Goal: Task Accomplishment & Management: Complete application form

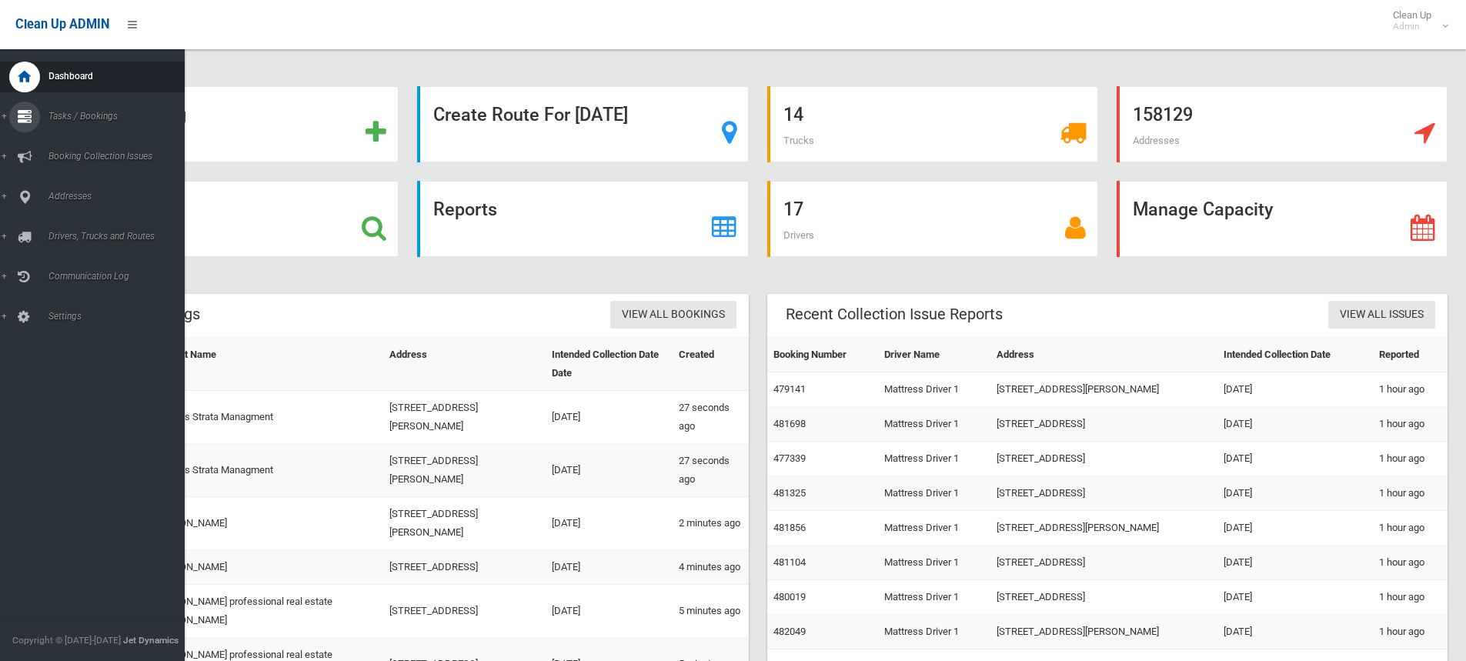
click at [8, 113] on link "Tasks / Bookings" at bounding box center [98, 117] width 196 height 31
click at [59, 225] on span "Search" at bounding box center [113, 229] width 139 height 11
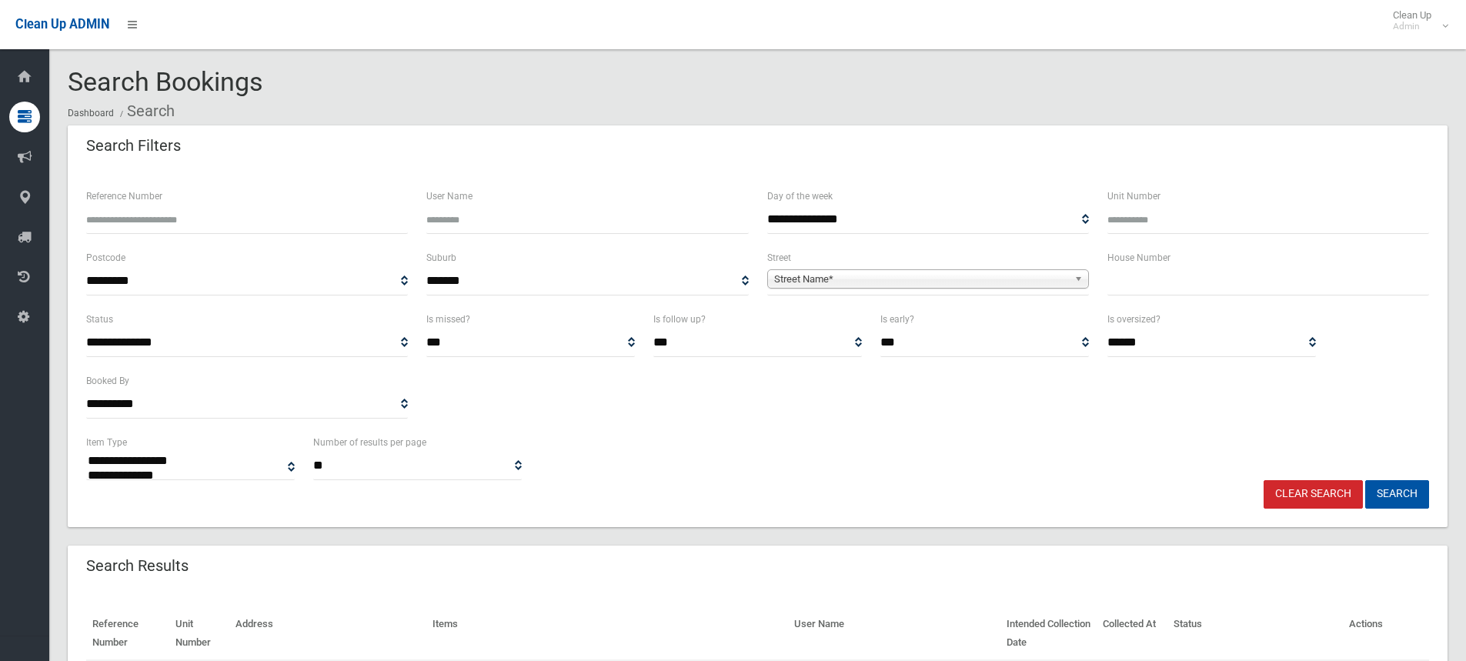
select select
click at [1137, 281] on input "text" at bounding box center [1268, 281] width 322 height 28
type input "***"
click at [836, 275] on span "Street Name*" at bounding box center [921, 279] width 294 height 18
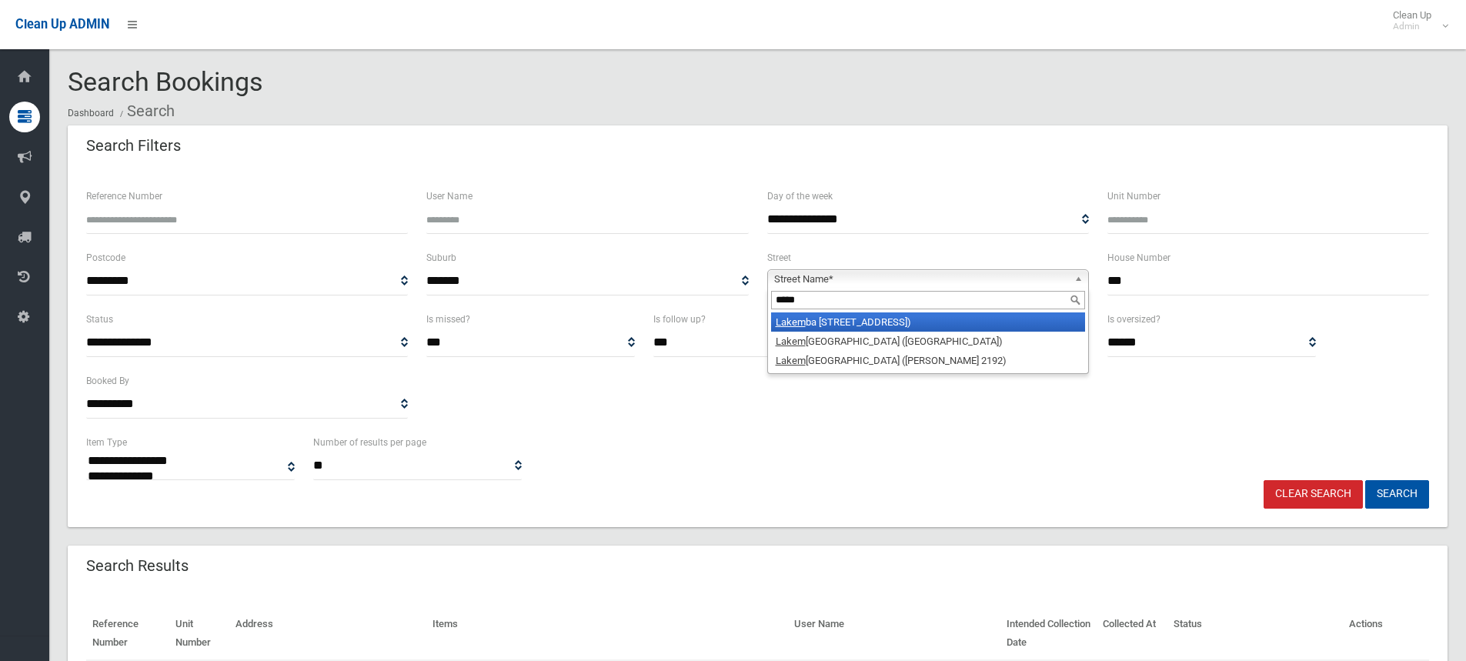
type input "*****"
click at [866, 324] on li "Lakem ba Street (LAKEMBA 2195)" at bounding box center [928, 321] width 314 height 19
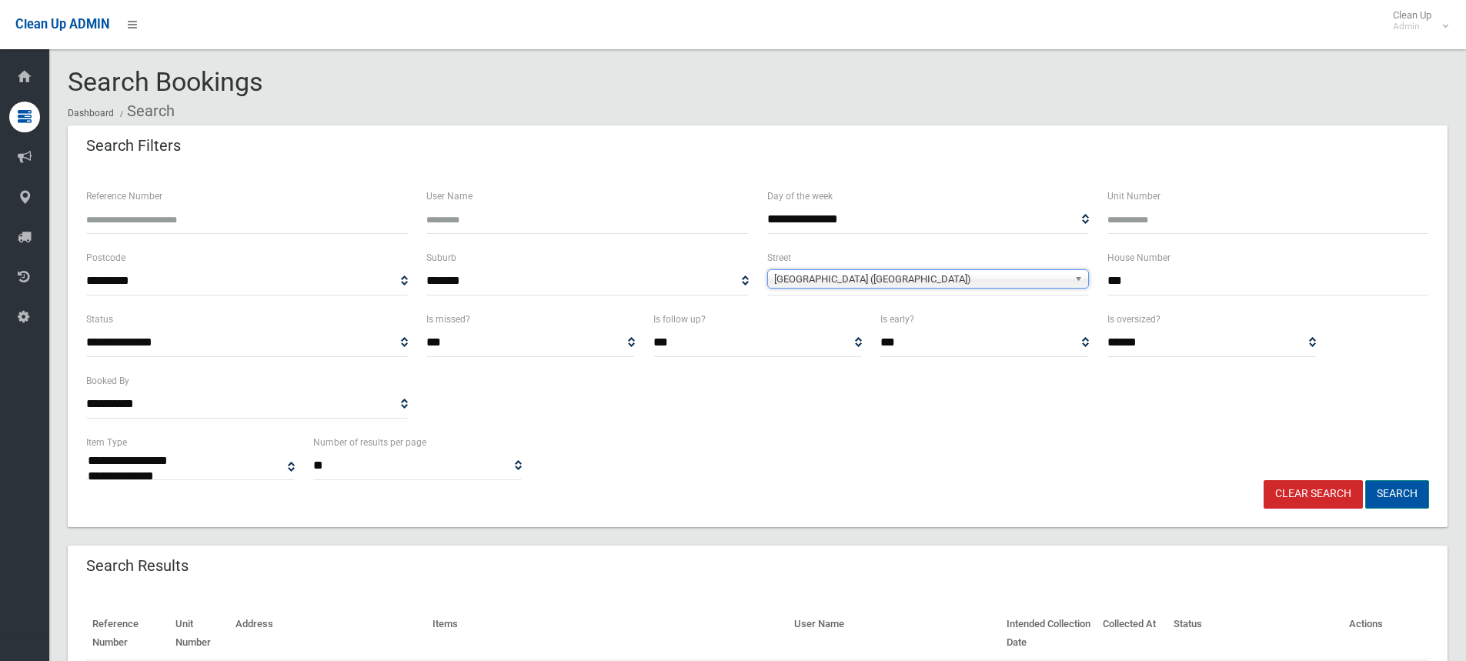
click at [1386, 490] on button "Search" at bounding box center [1397, 494] width 64 height 28
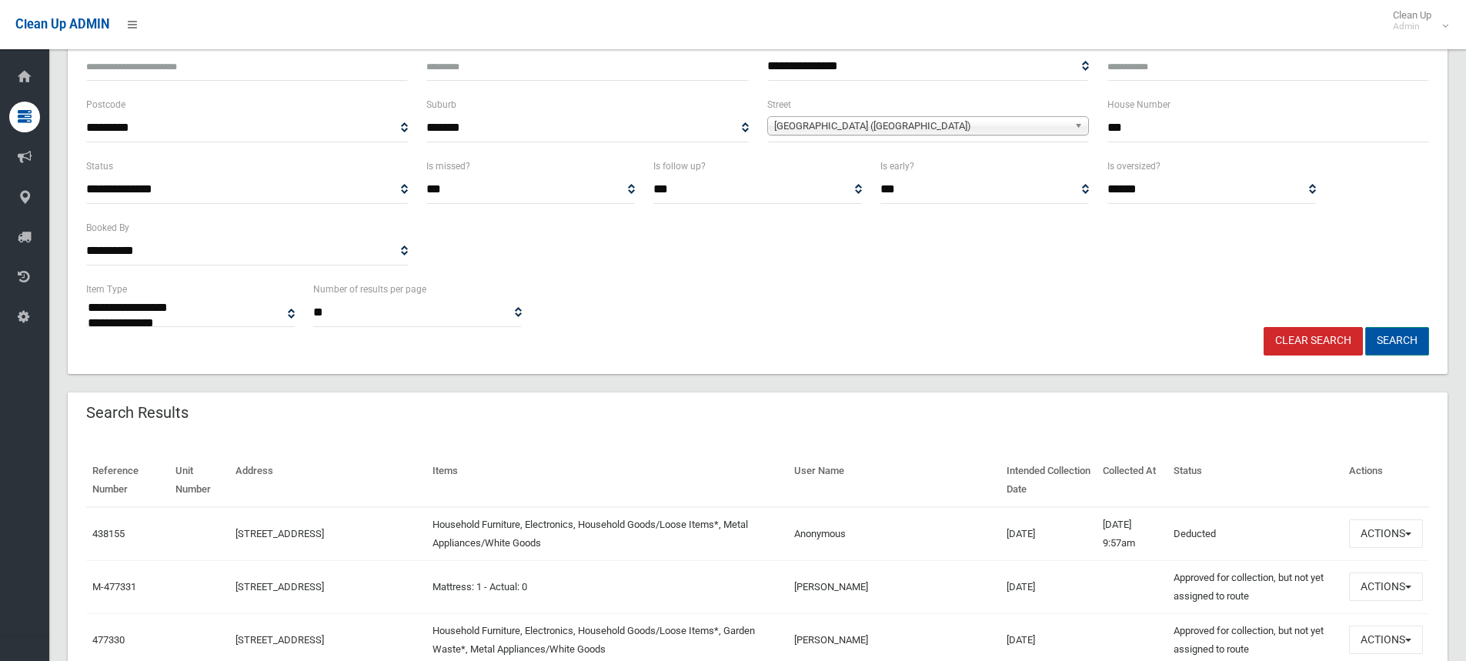
scroll to position [154, 0]
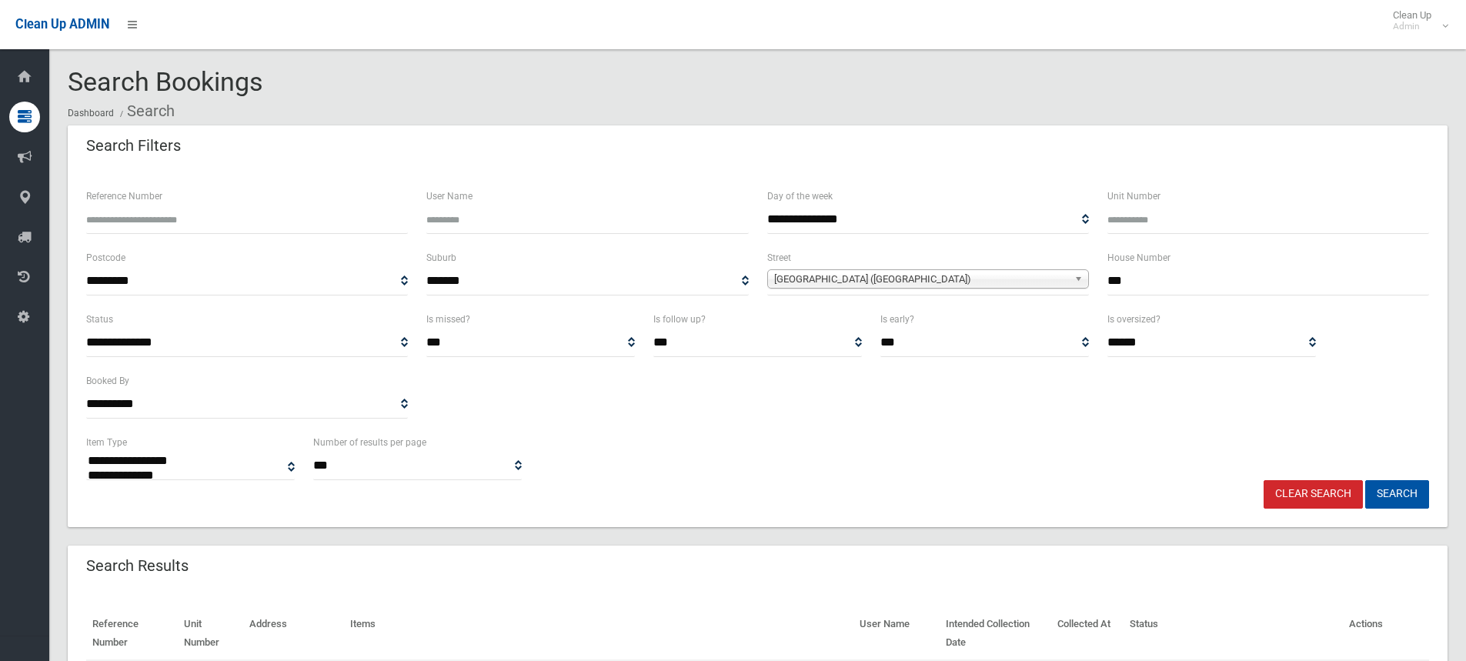
select select
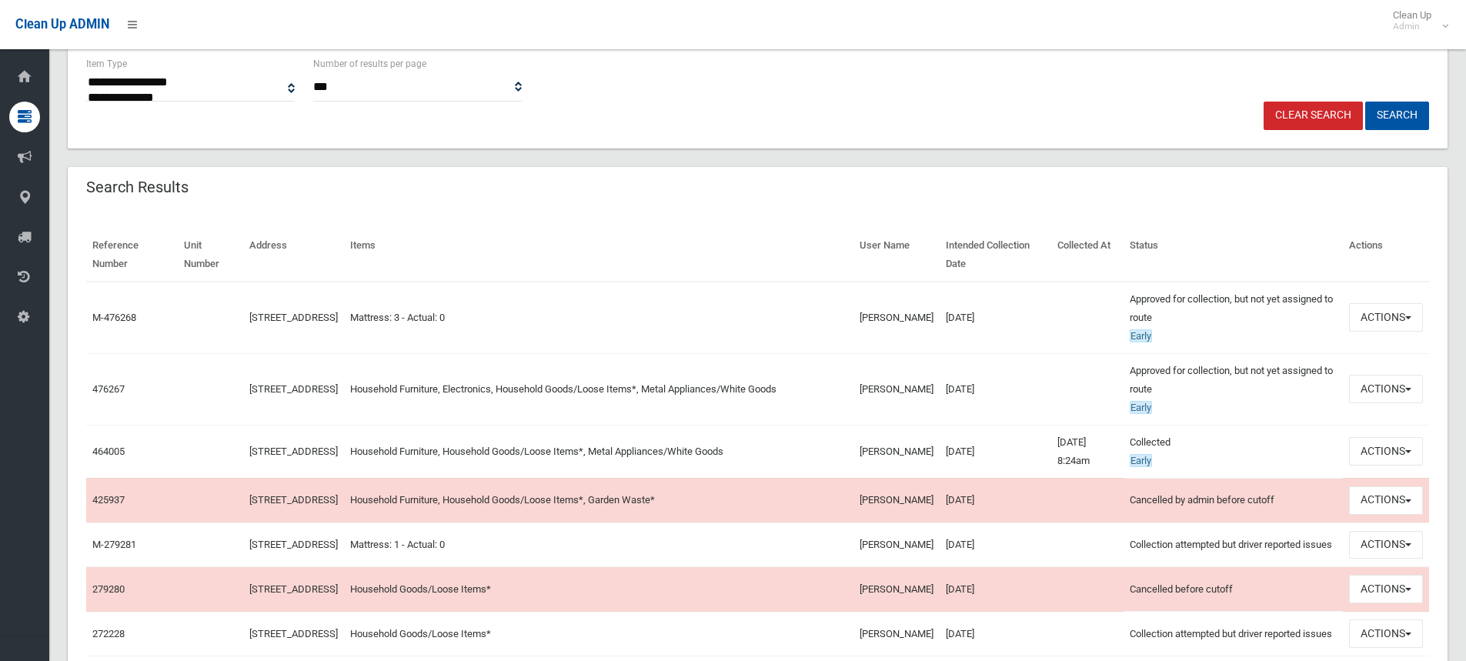
scroll to position [385, 0]
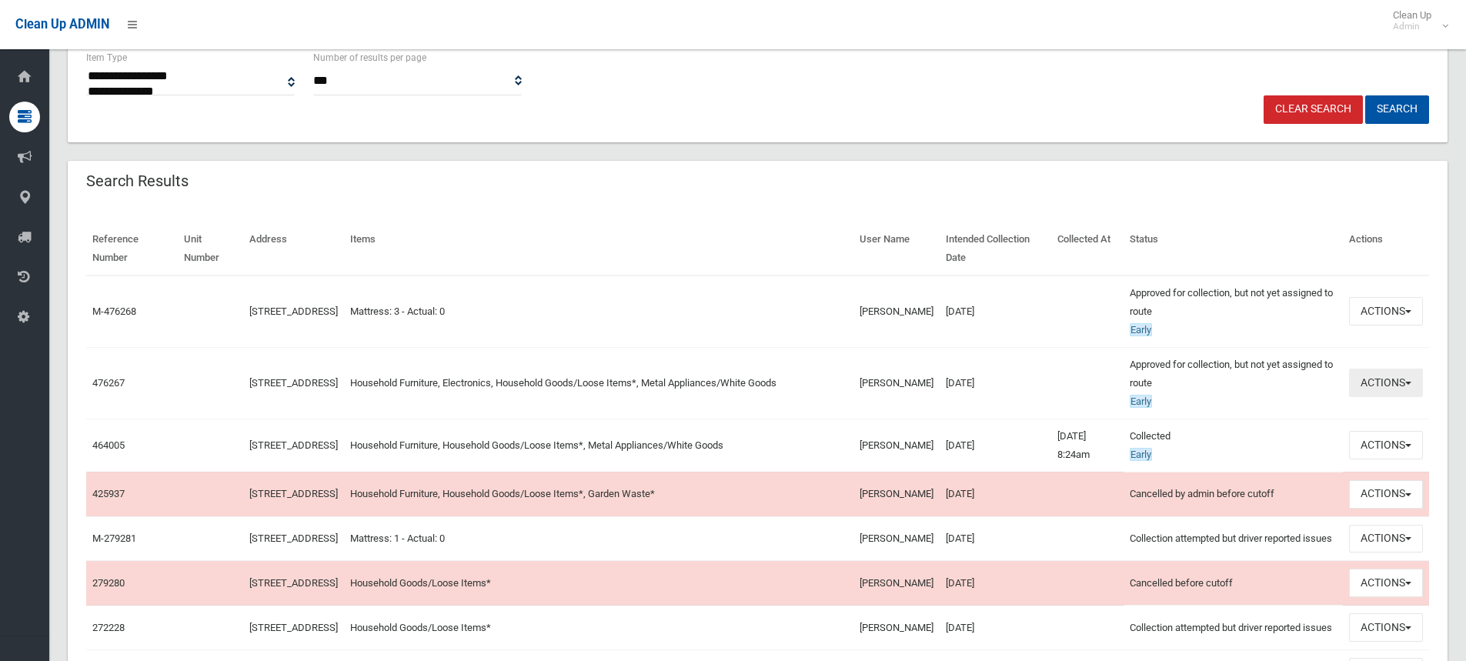
click at [1406, 381] on button "Actions" at bounding box center [1386, 383] width 74 height 28
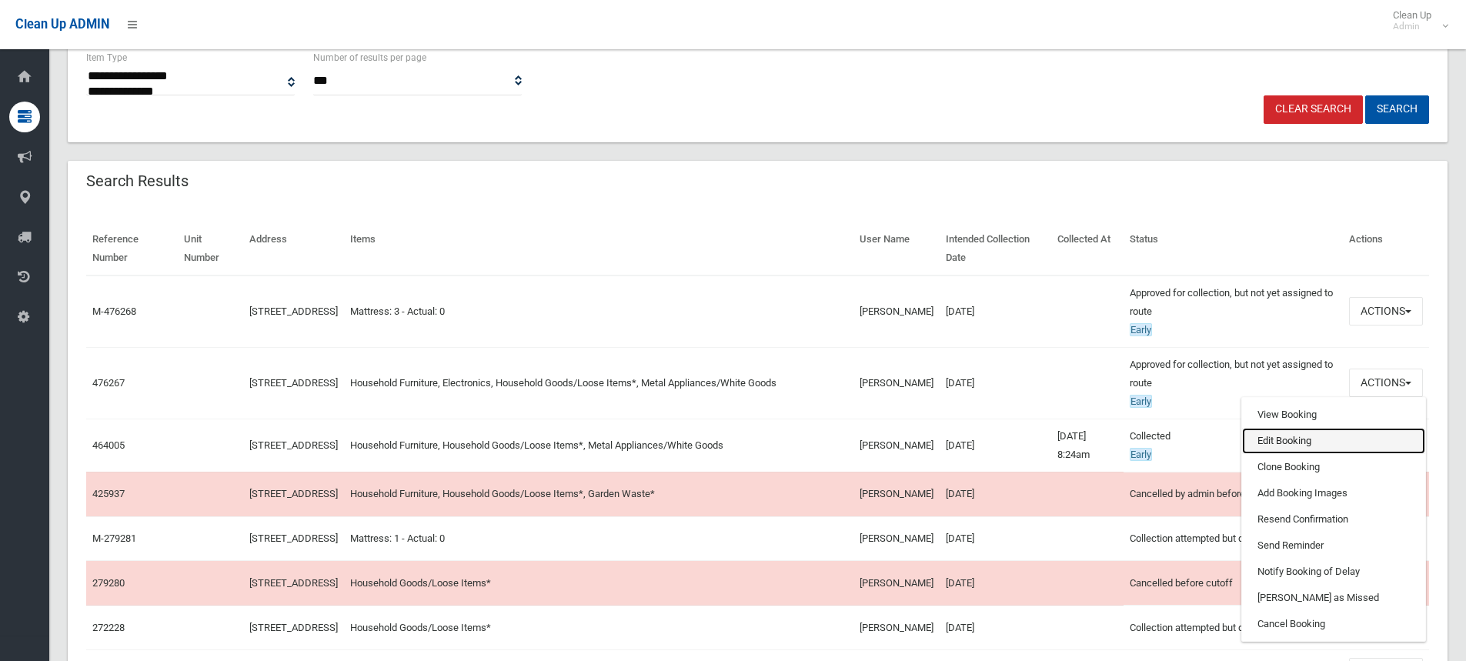
click at [1269, 442] on link "Edit Booking" at bounding box center [1333, 441] width 183 height 26
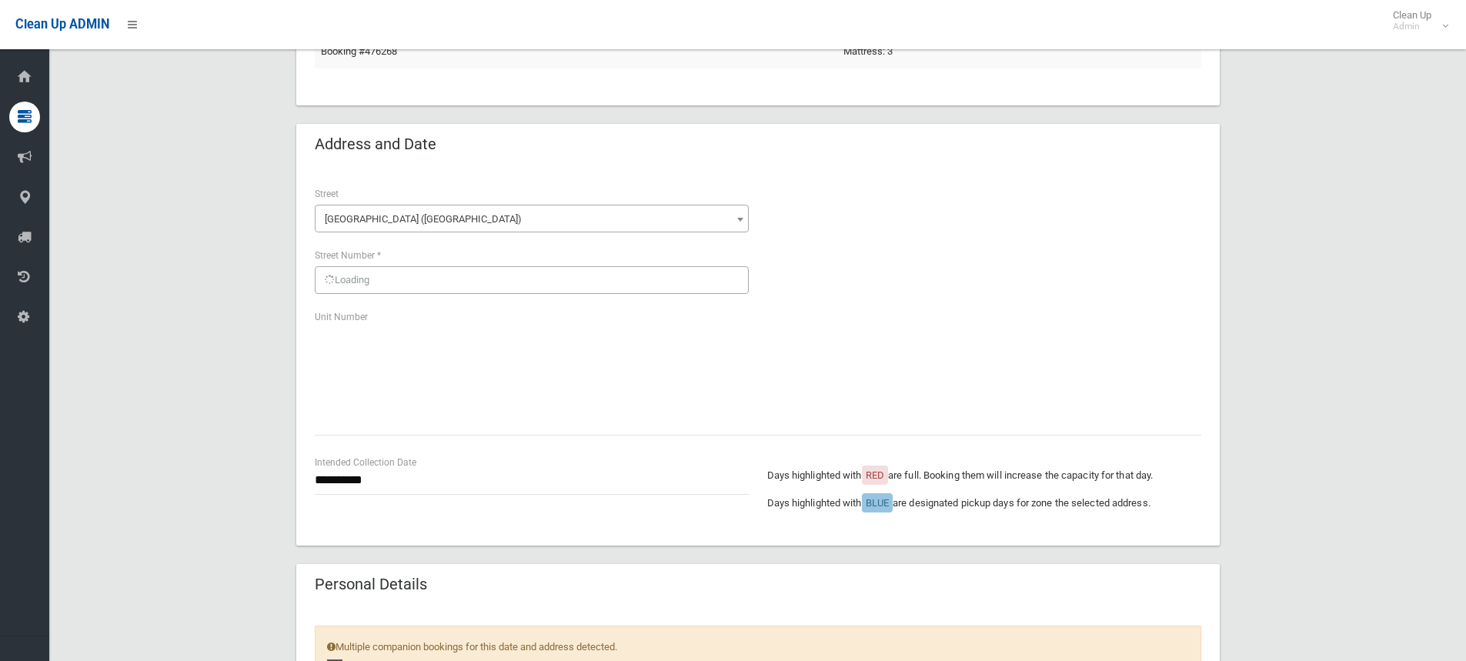
scroll to position [154, 0]
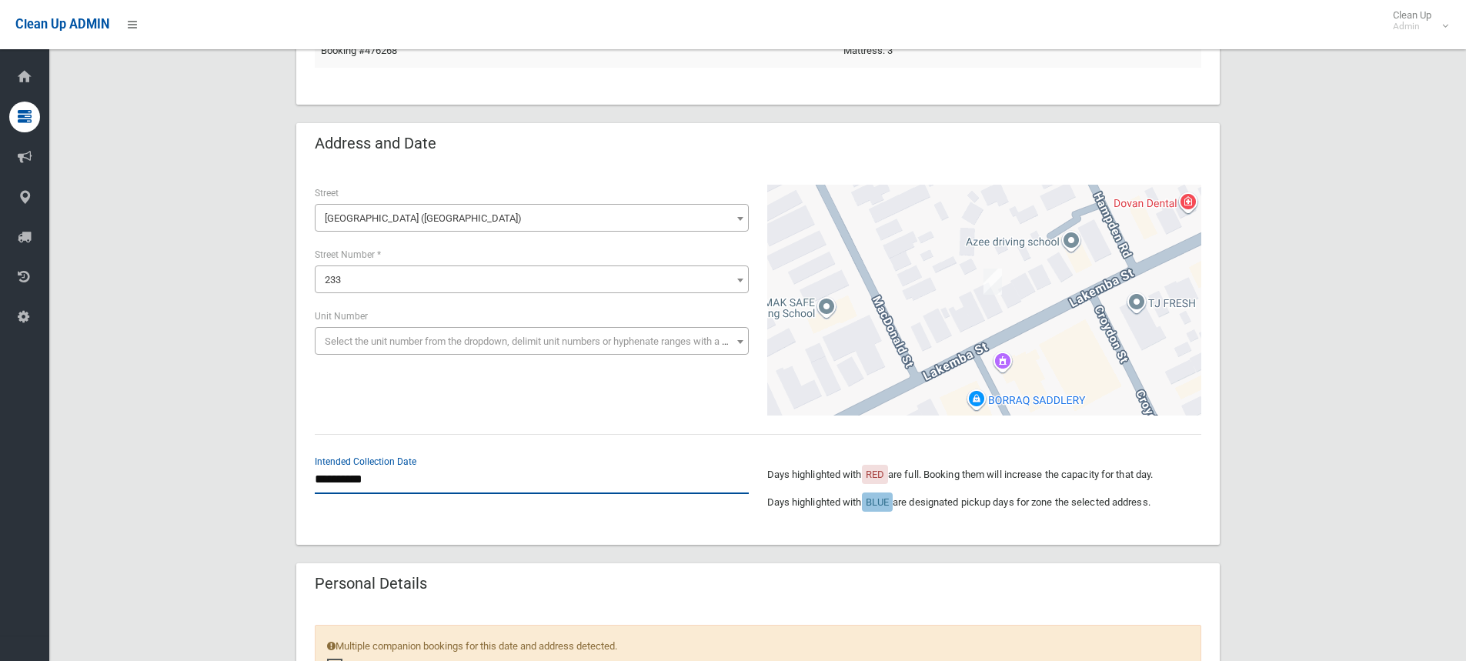
click at [391, 476] on input "**********" at bounding box center [532, 479] width 434 height 28
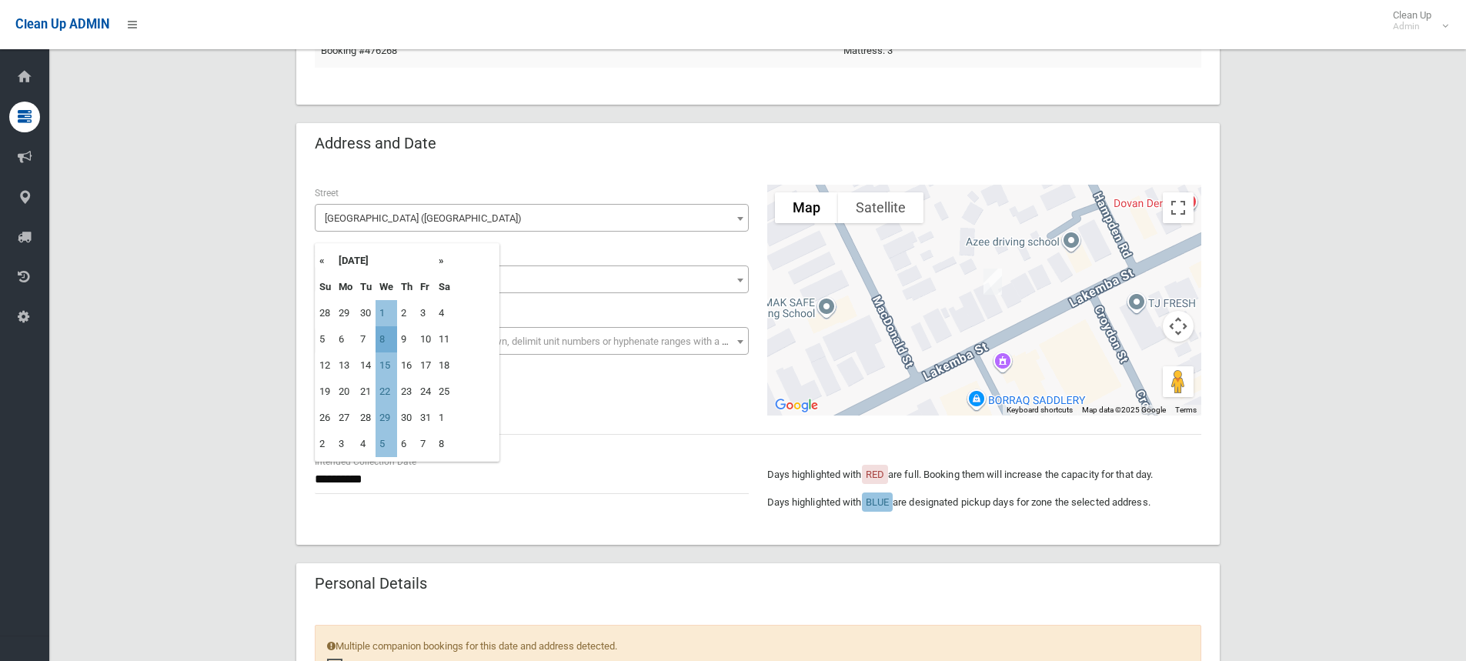
click at [382, 333] on td "8" at bounding box center [386, 339] width 22 height 26
type input "**********"
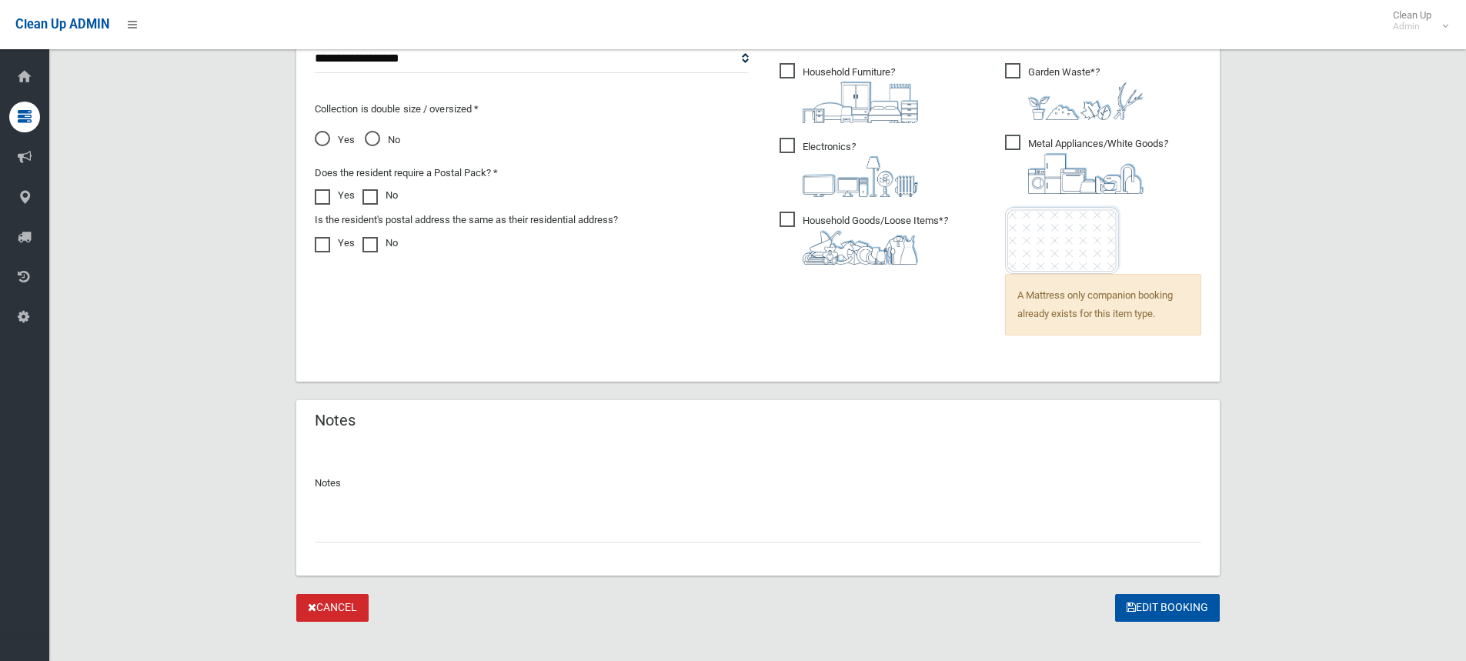
scroll to position [1110, 0]
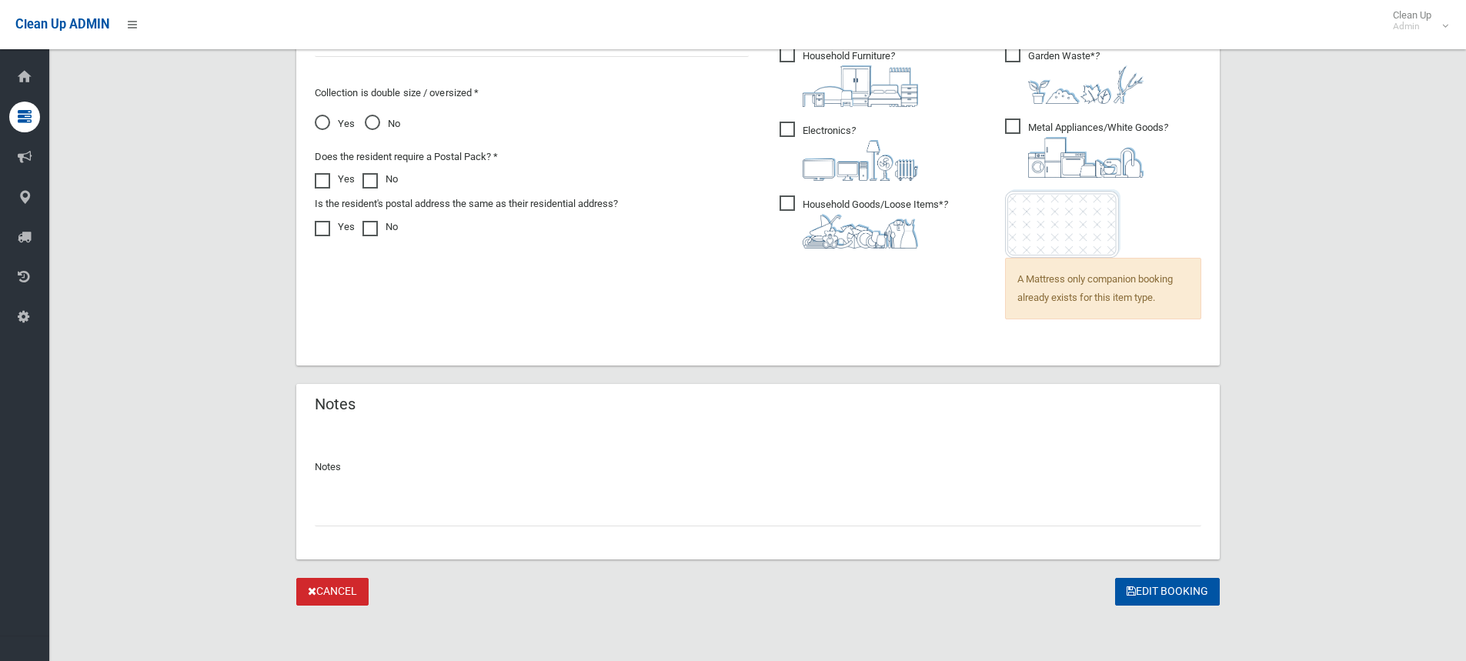
click at [341, 513] on input "text" at bounding box center [758, 512] width 886 height 28
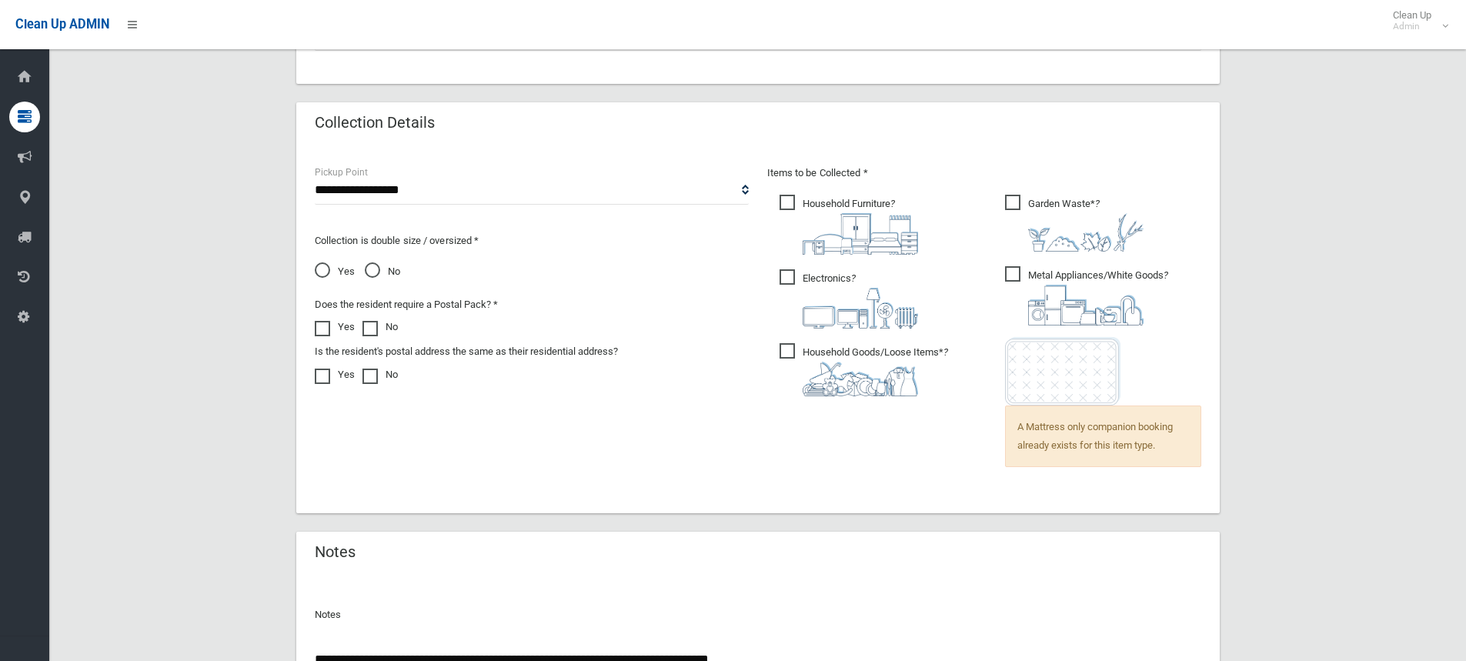
scroll to position [1077, 0]
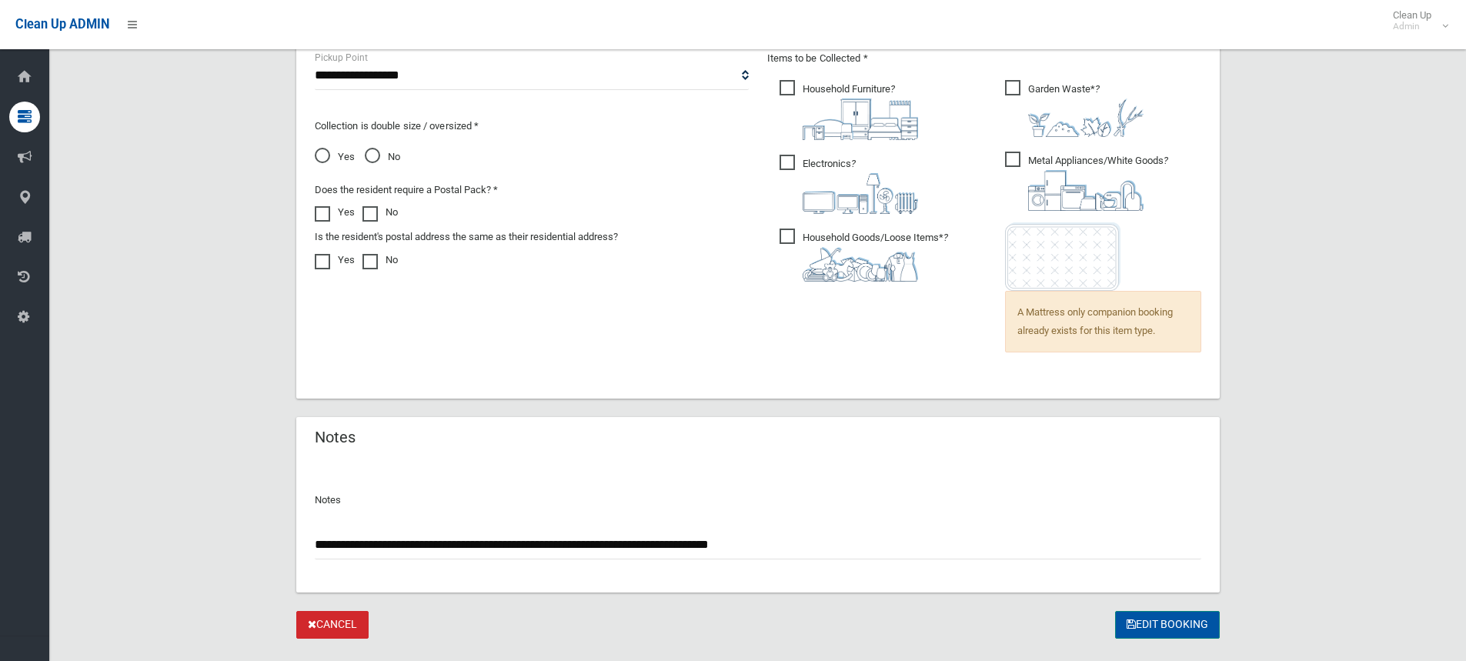
type input "**********"
click at [1165, 621] on button "Edit Booking" at bounding box center [1167, 625] width 105 height 28
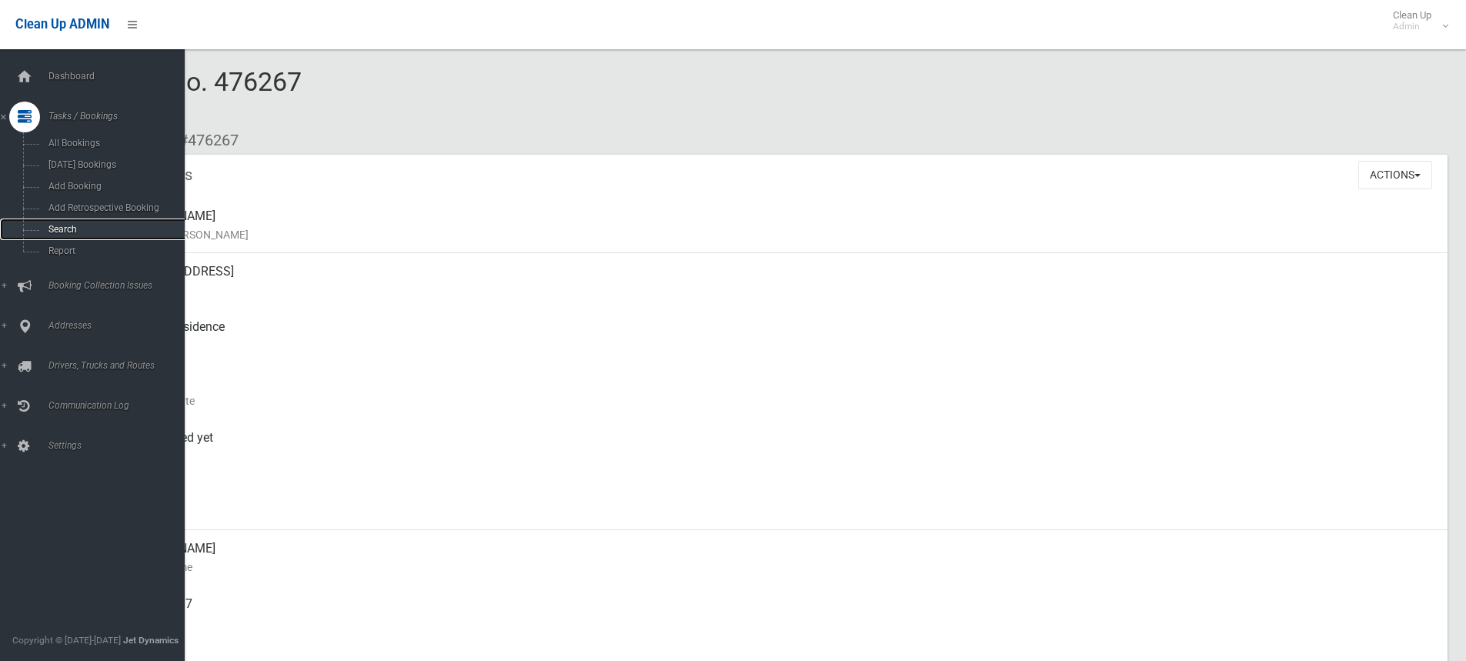
click at [61, 229] on span "Search" at bounding box center [113, 229] width 139 height 11
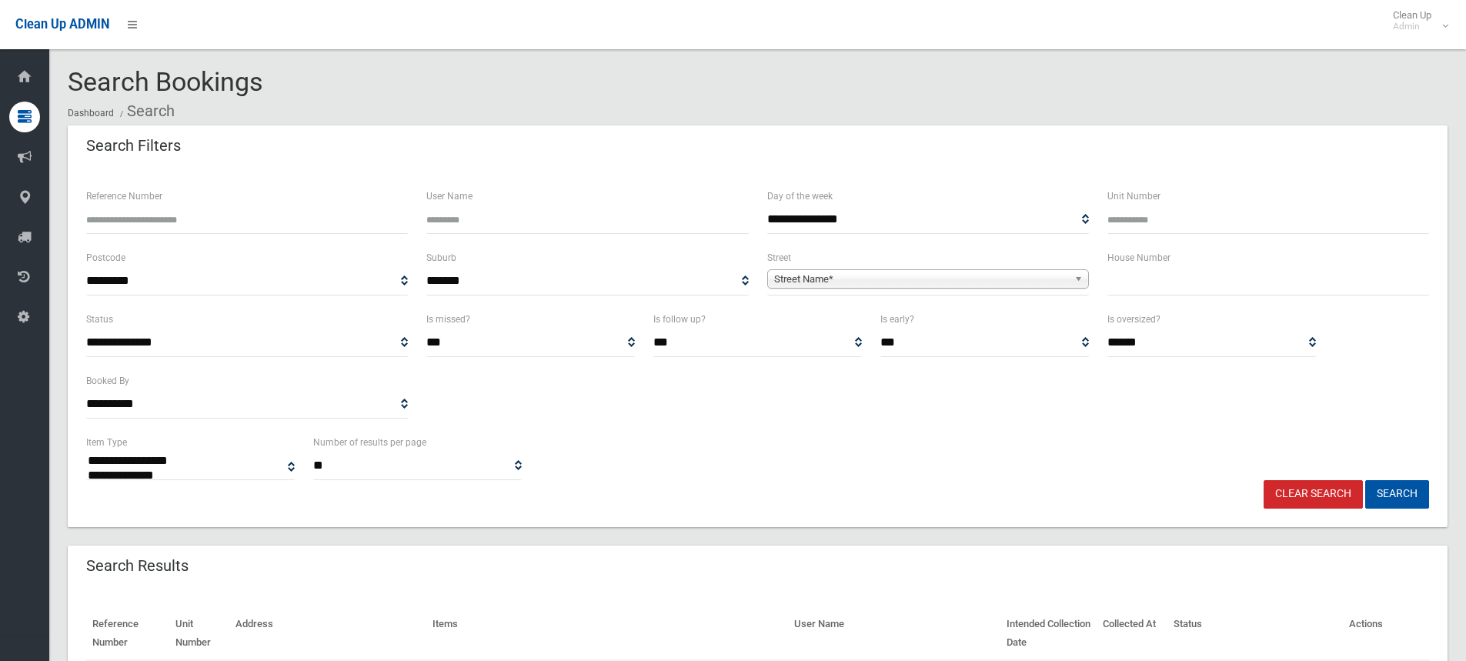
select select
drag, startPoint x: 117, startPoint y: 205, endPoint x: 125, endPoint y: 207, distance: 8.8
click at [123, 206] on div "Reference Number" at bounding box center [247, 210] width 322 height 47
click at [116, 218] on input "Reference Number" at bounding box center [247, 219] width 322 height 28
type input "******"
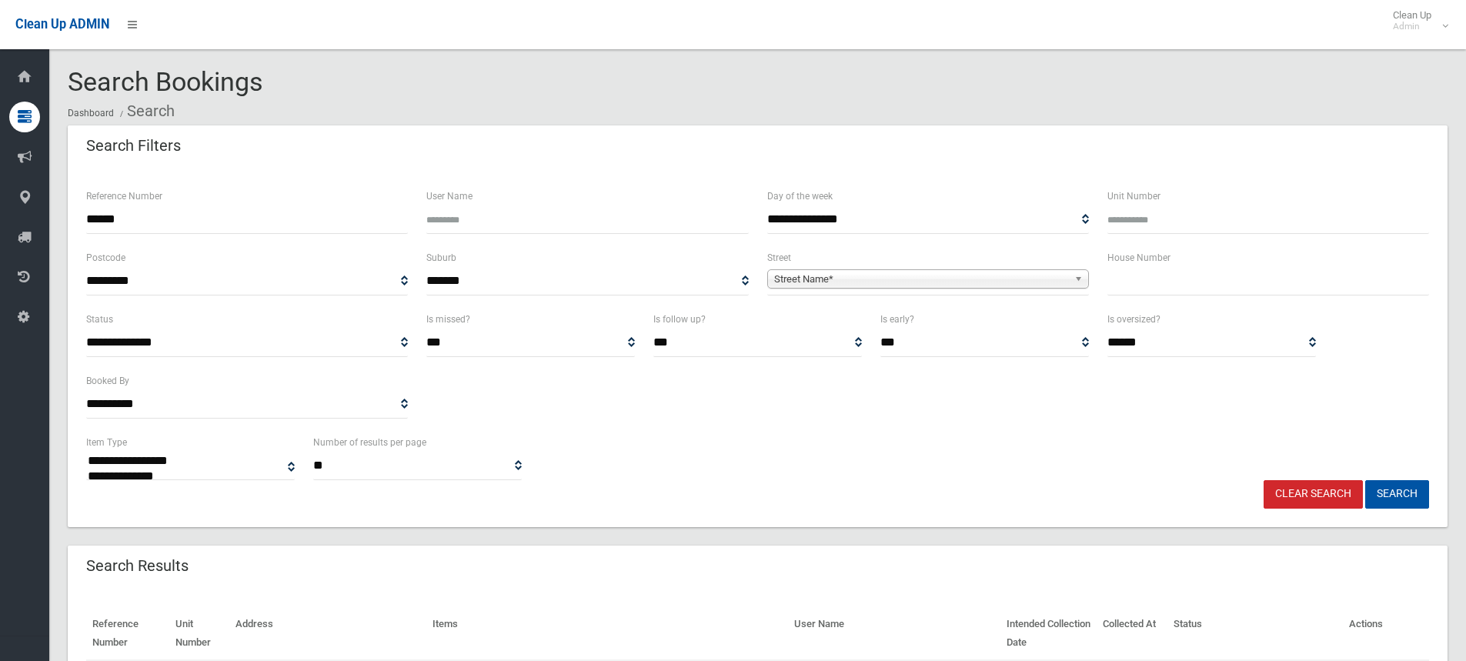
click at [1365, 480] on button "Search" at bounding box center [1397, 494] width 64 height 28
select select
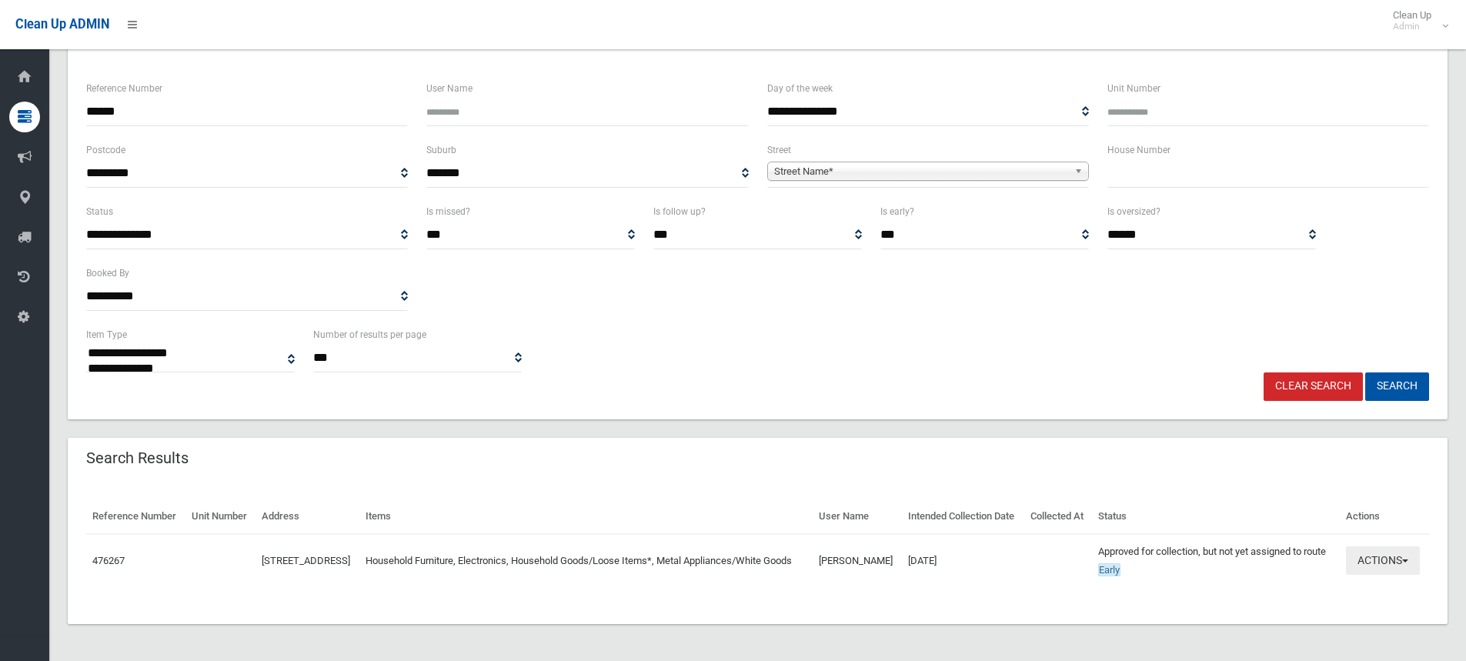
click at [1406, 559] on span "button" at bounding box center [1405, 560] width 6 height 3
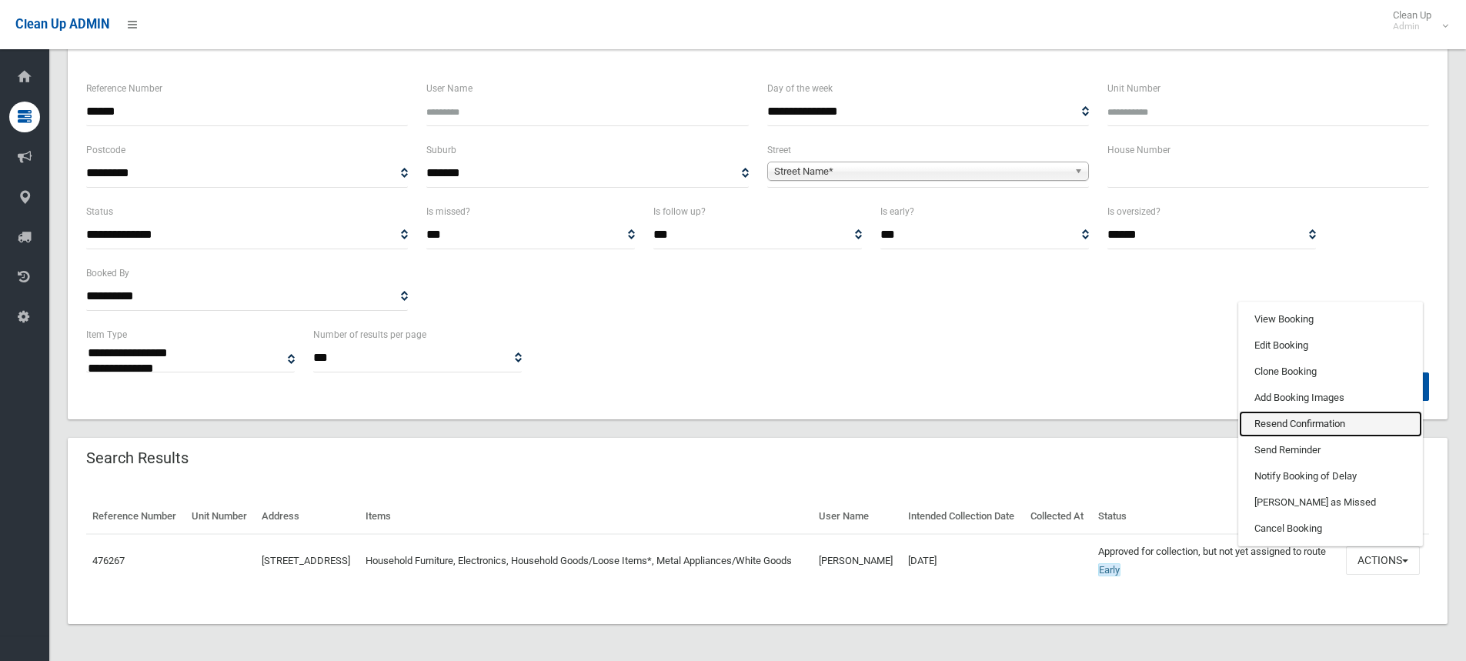
click at [1277, 414] on link "Resend Confirmation" at bounding box center [1330, 424] width 183 height 26
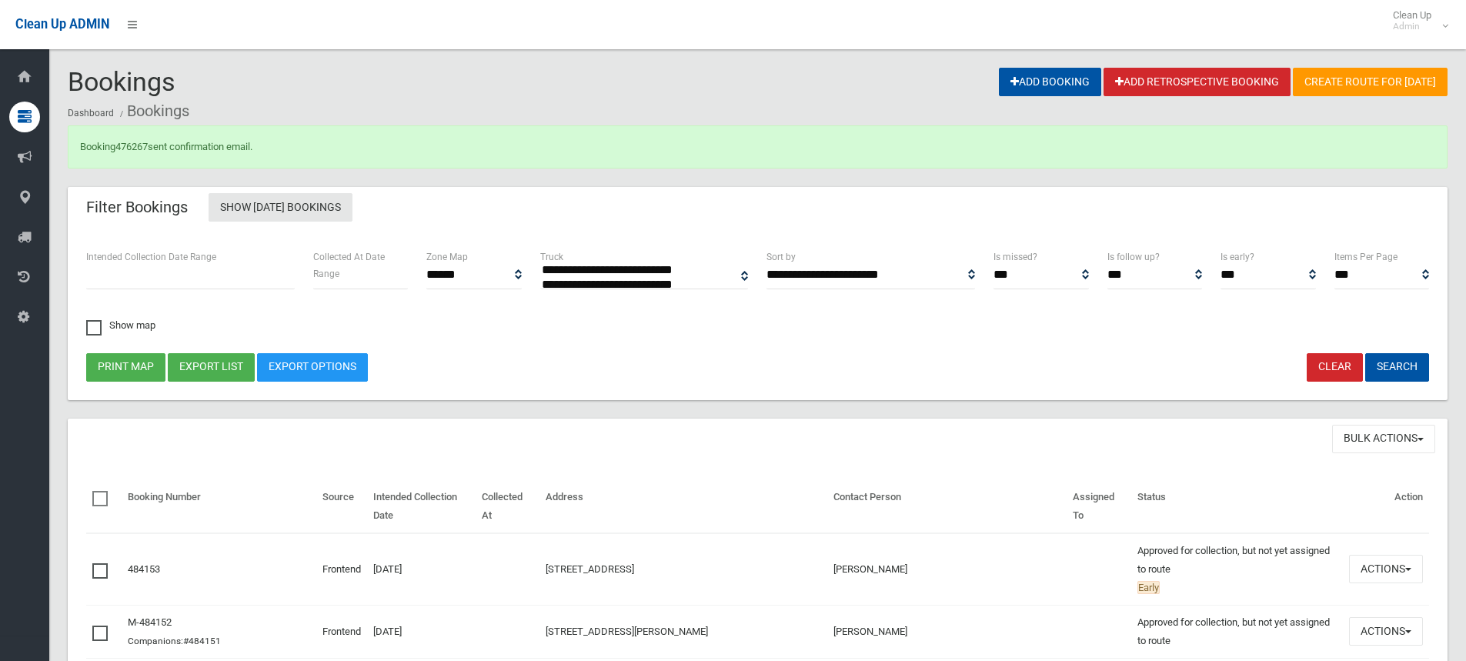
select select
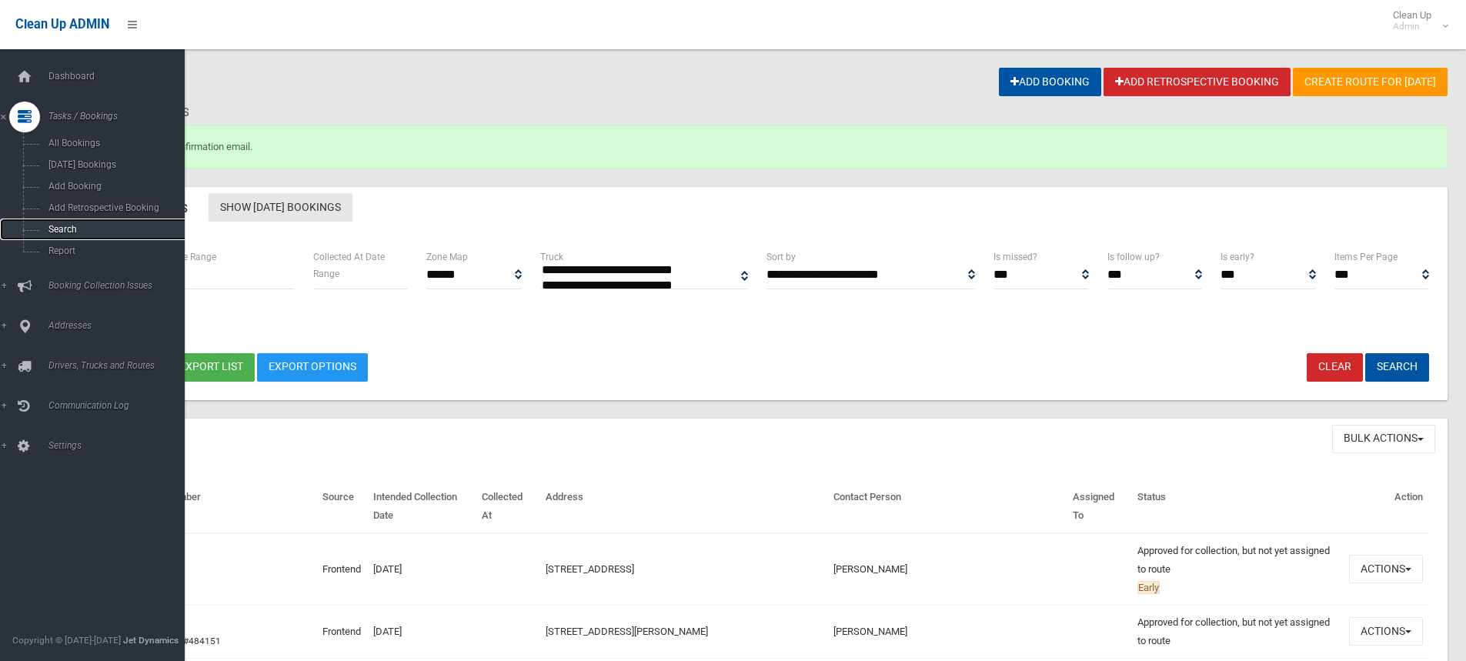
click at [75, 230] on span "Search" at bounding box center [113, 229] width 139 height 11
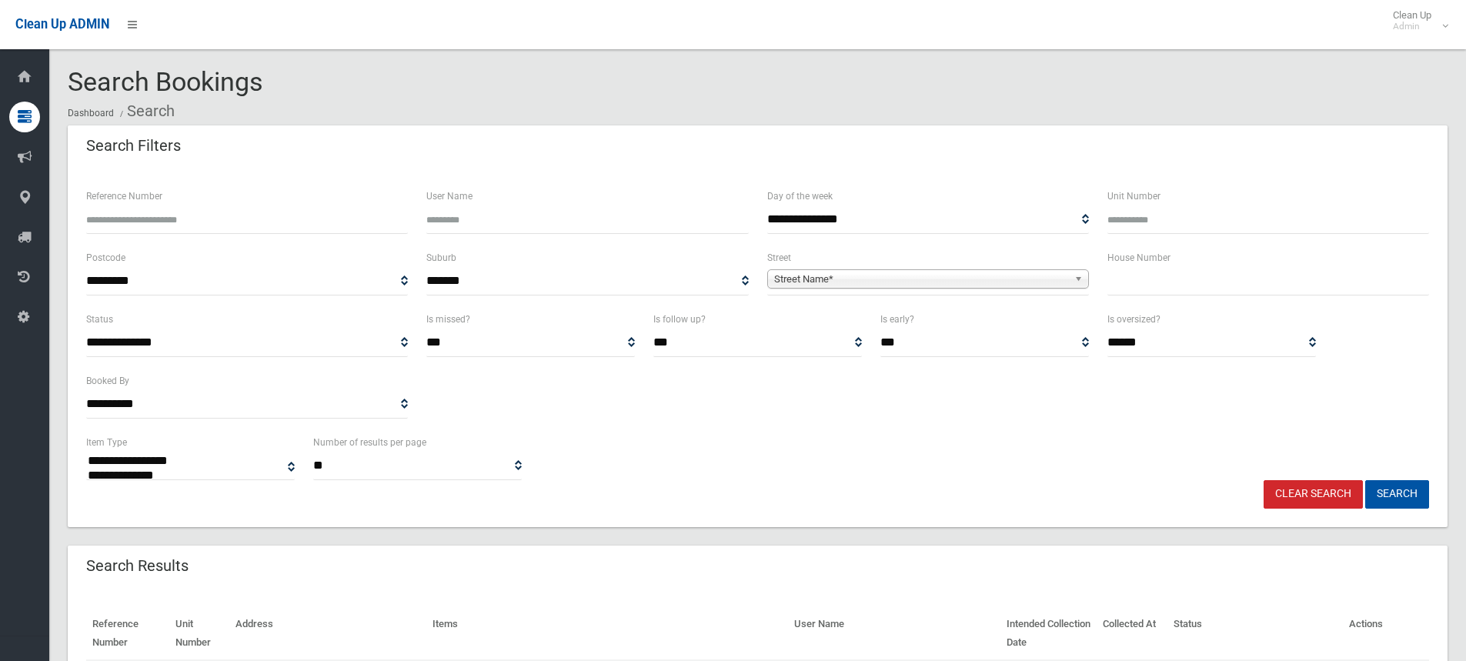
select select
drag, startPoint x: 128, startPoint y: 218, endPoint x: 138, endPoint y: 222, distance: 10.3
click at [132, 221] on input "Reference Number" at bounding box center [247, 219] width 322 height 28
type input "******"
click at [1394, 494] on button "Search" at bounding box center [1397, 494] width 64 height 28
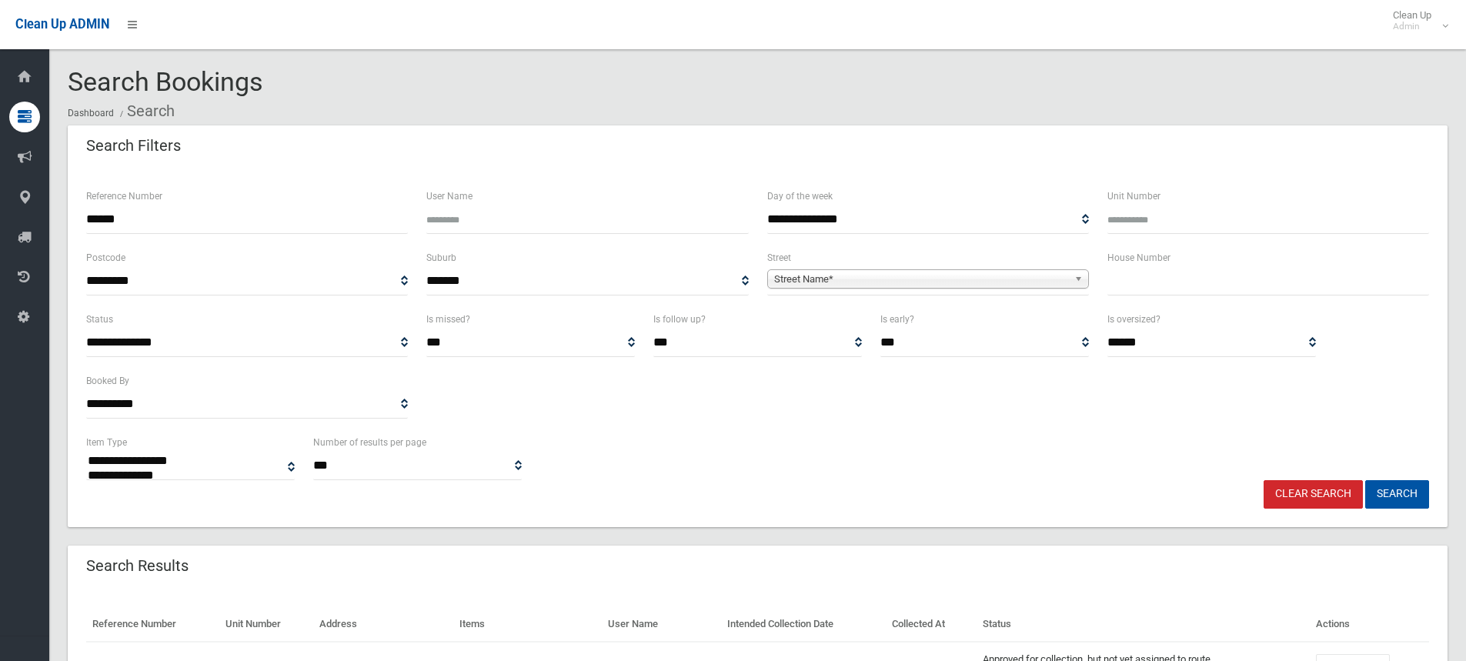
select select
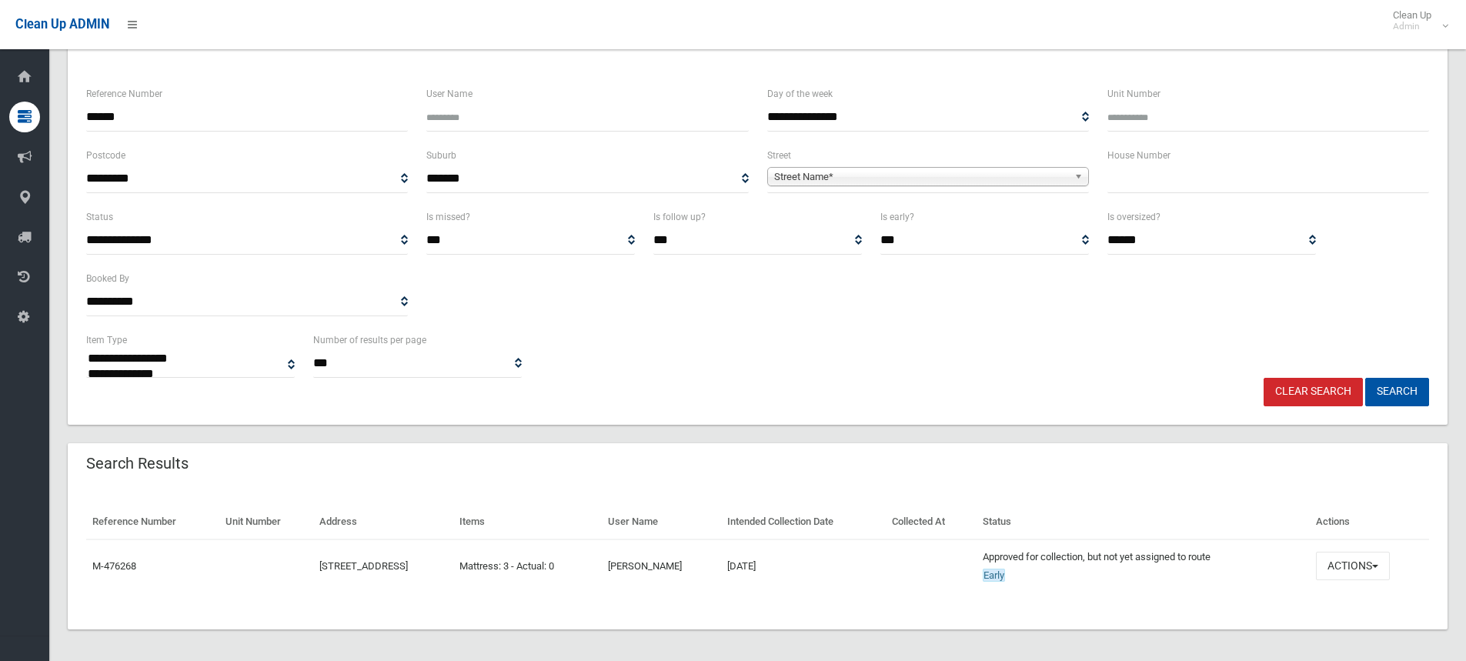
scroll to position [108, 0]
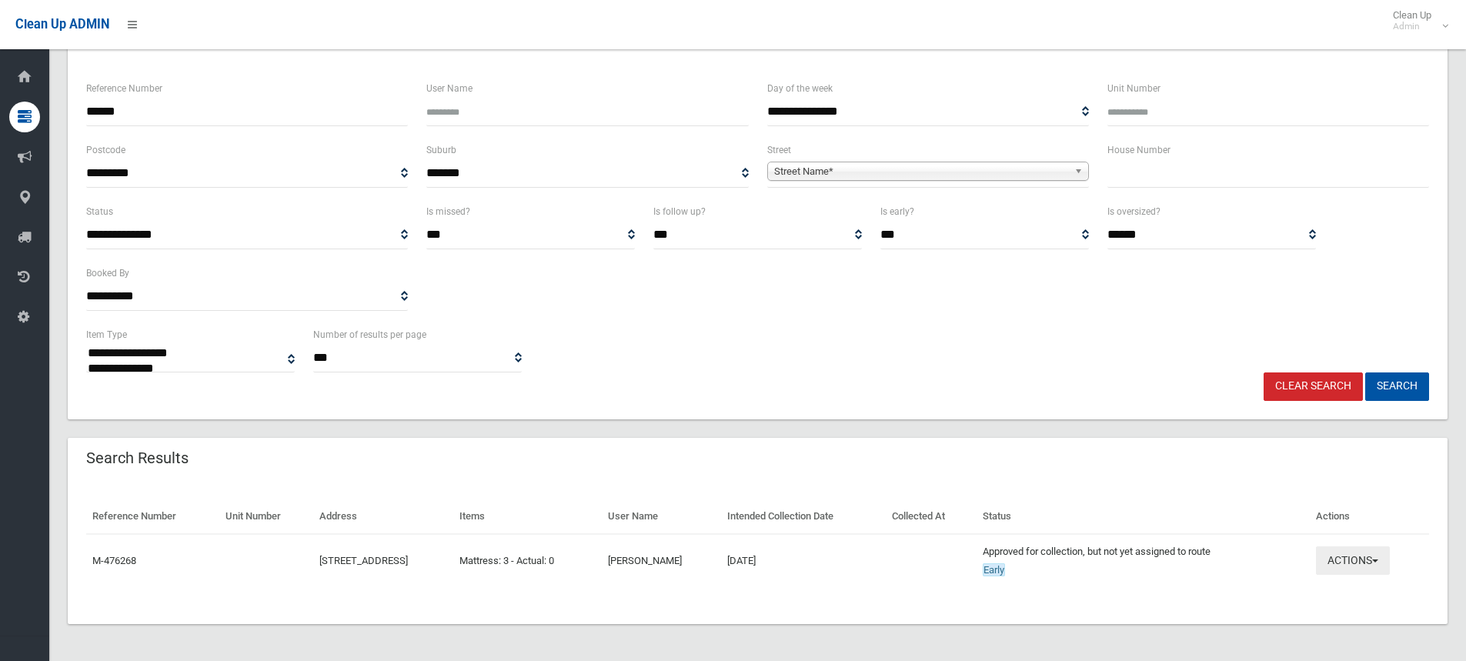
click at [1378, 561] on span "button" at bounding box center [1375, 560] width 6 height 3
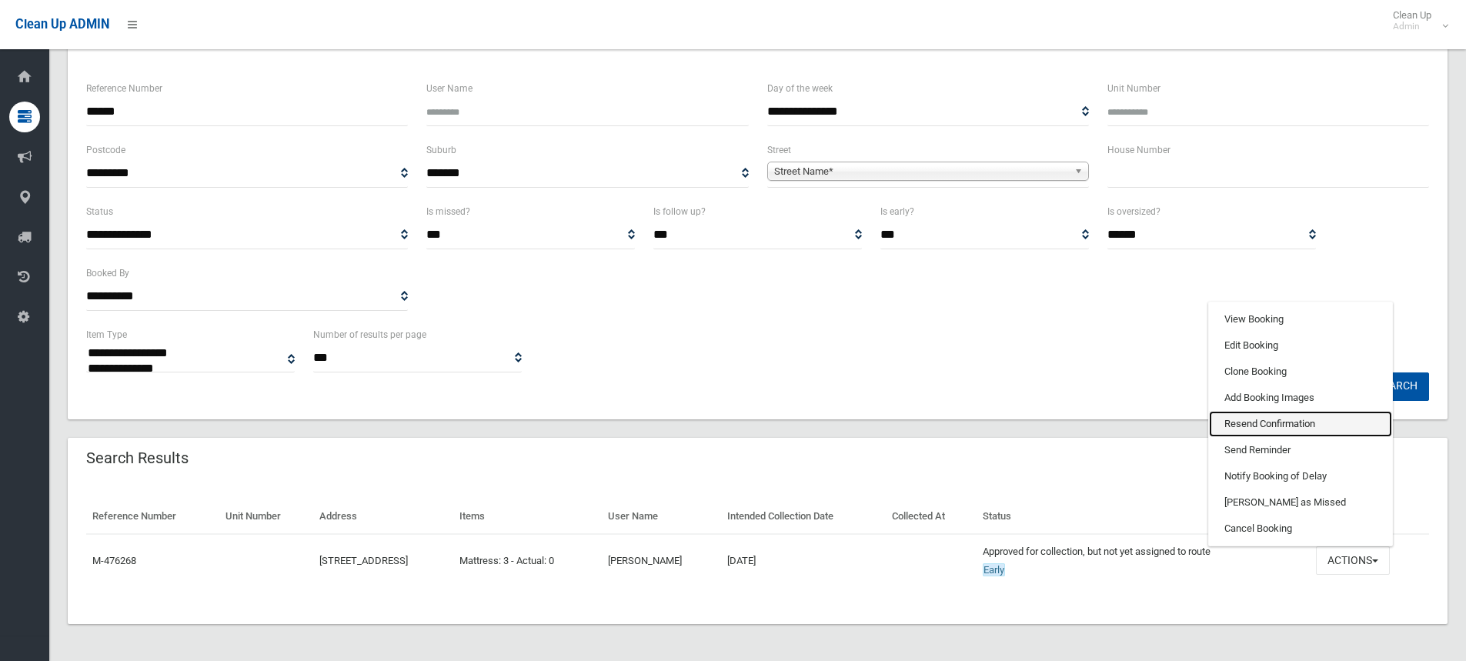
click at [1254, 424] on link "Resend Confirmation" at bounding box center [1300, 424] width 183 height 26
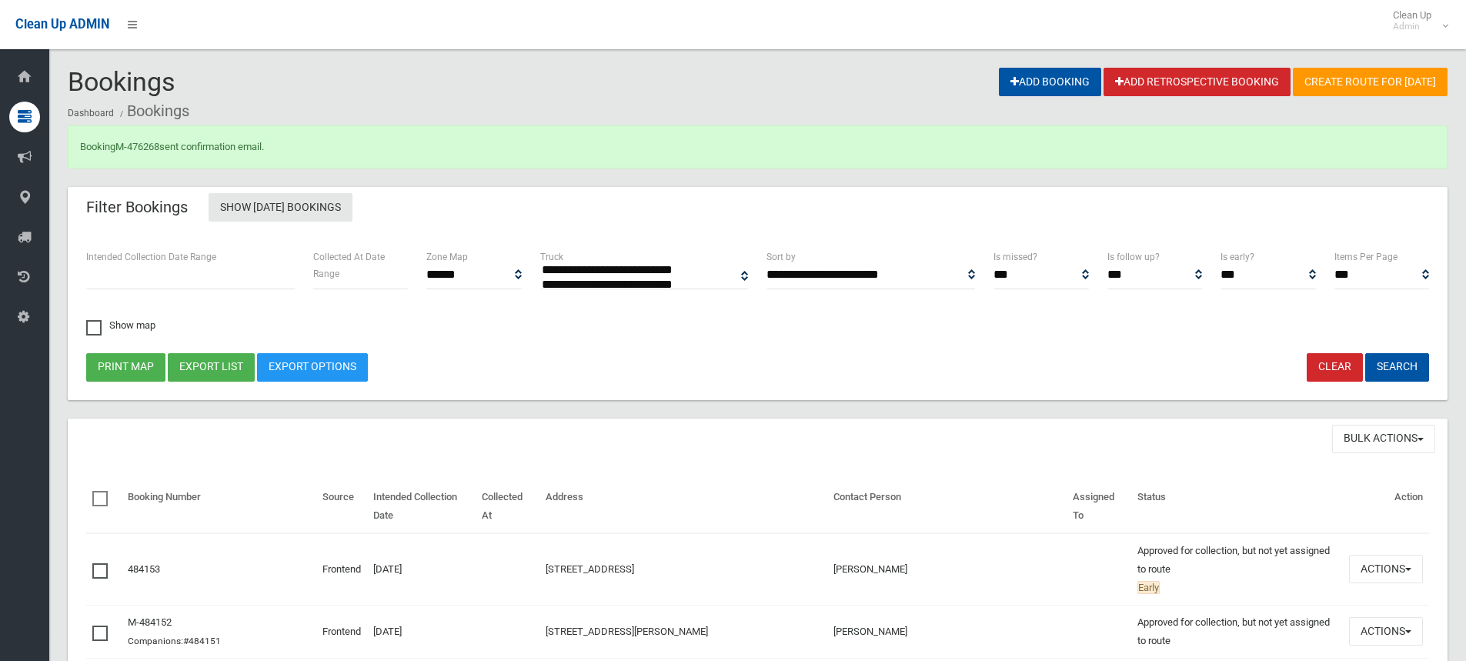
select select
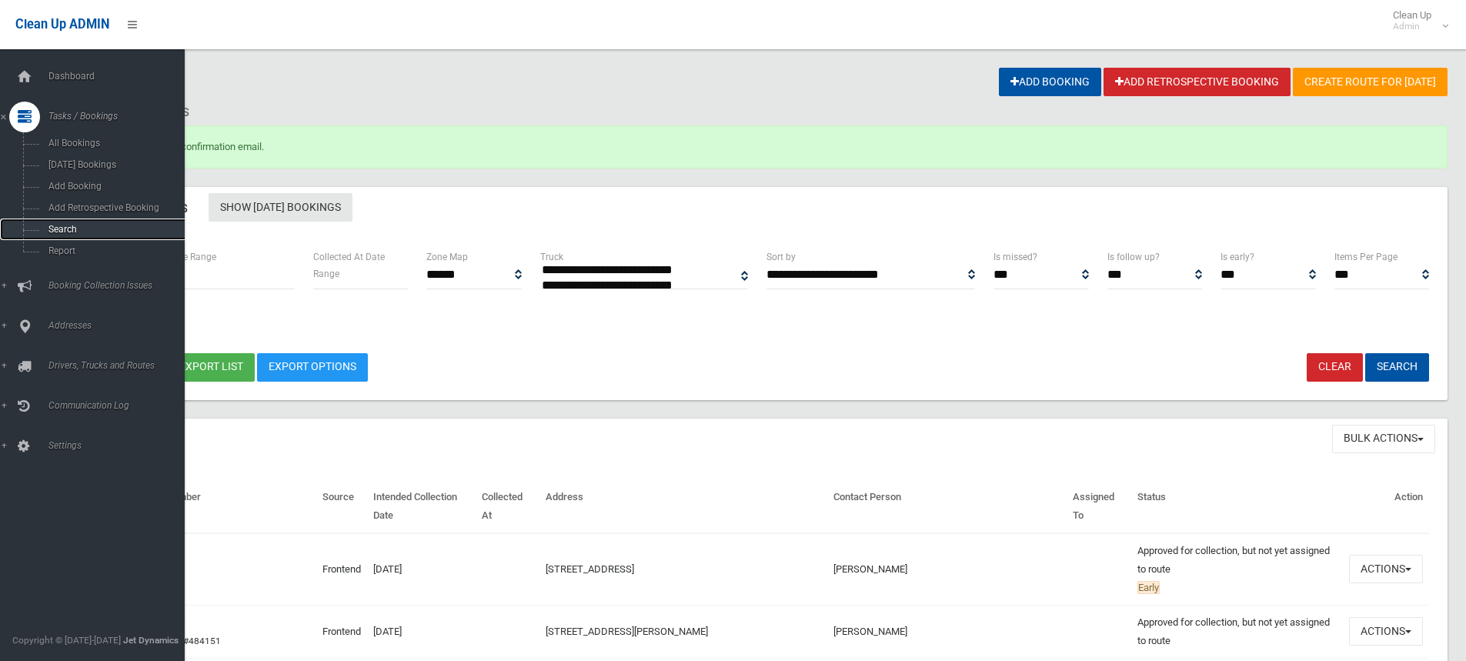
click at [68, 225] on span "Search" at bounding box center [113, 229] width 139 height 11
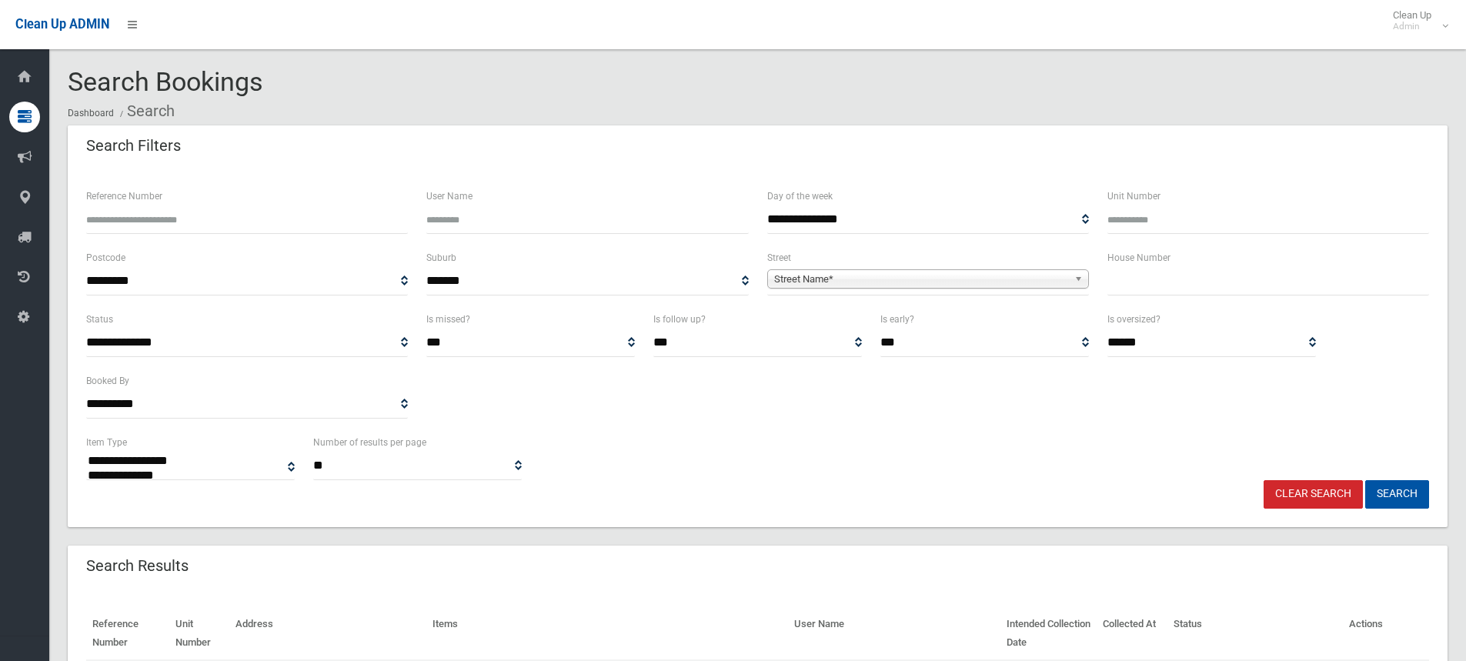
select select
click at [1163, 281] on input "text" at bounding box center [1268, 281] width 322 height 28
type input "*"
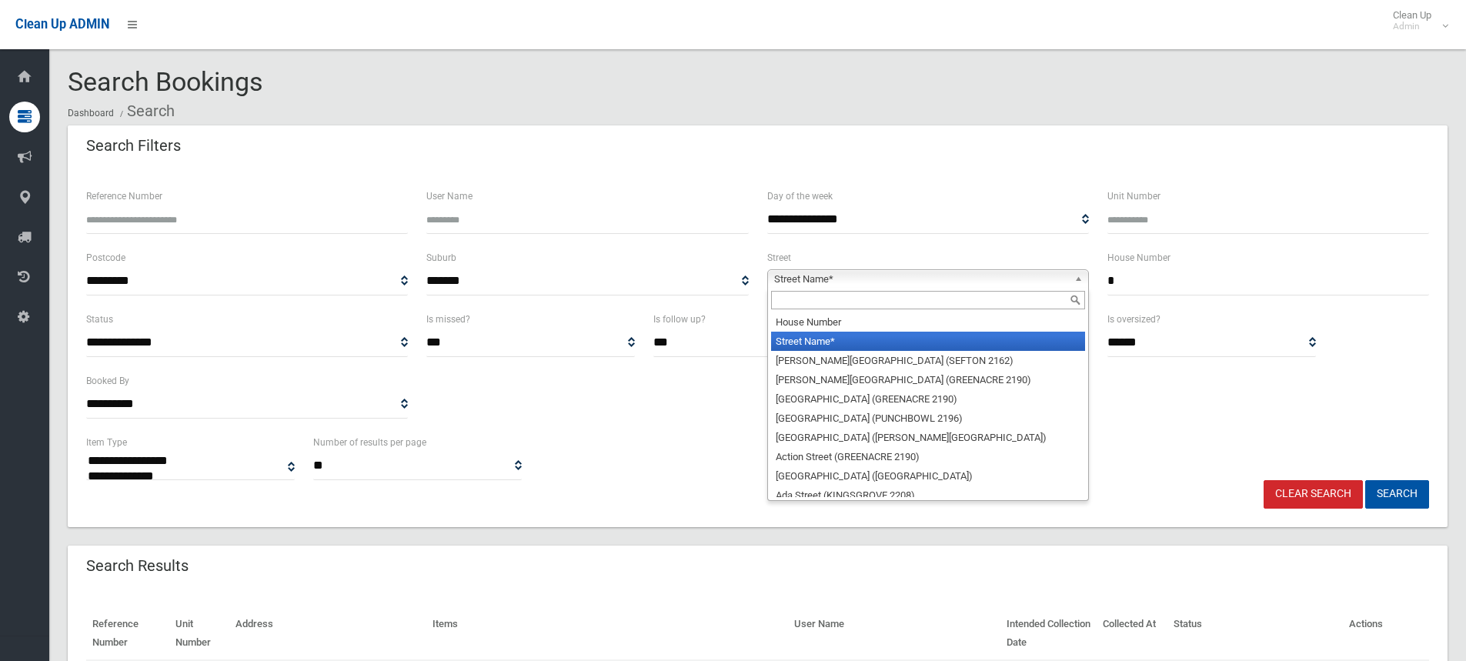
click at [810, 281] on span "Street Name*" at bounding box center [921, 279] width 294 height 18
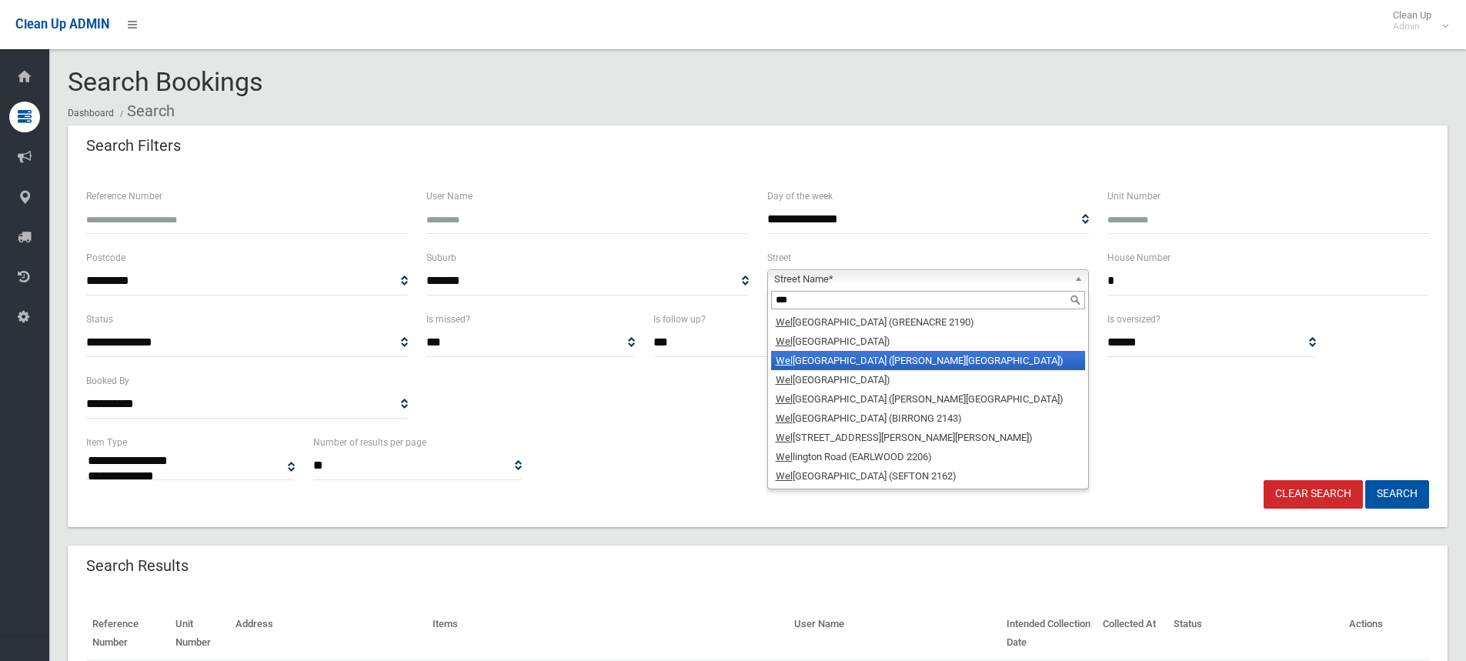
type input "***"
click at [862, 362] on li "Wel fare Avenue North (BEVERLY HILLS 2209)" at bounding box center [928, 360] width 314 height 19
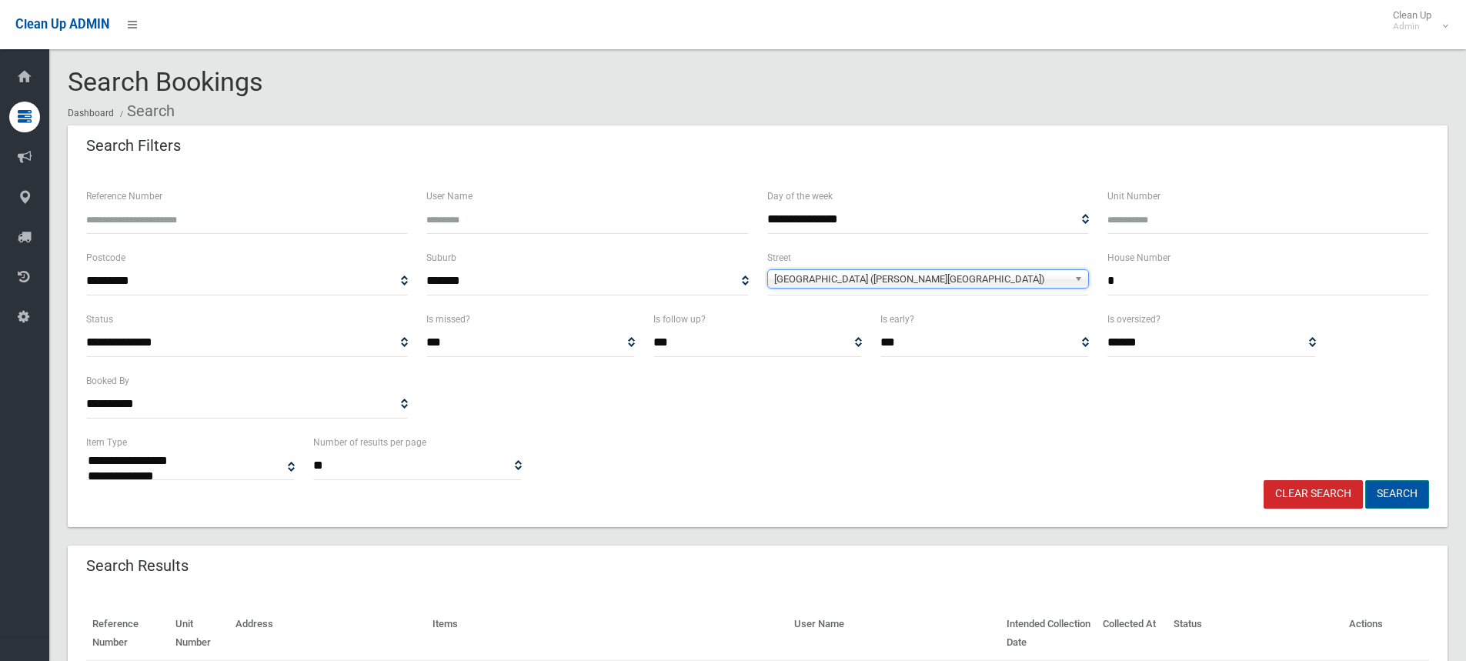
click at [1396, 493] on button "Search" at bounding box center [1397, 494] width 64 height 28
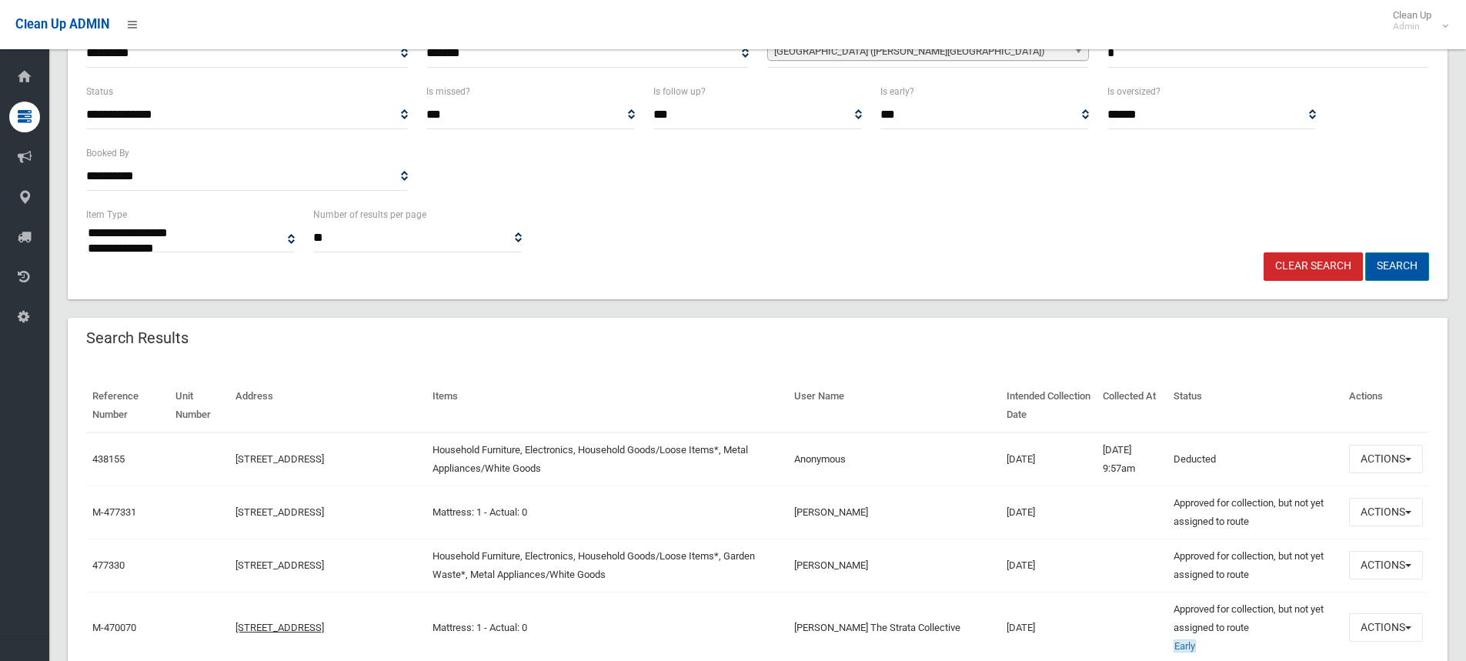
scroll to position [231, 0]
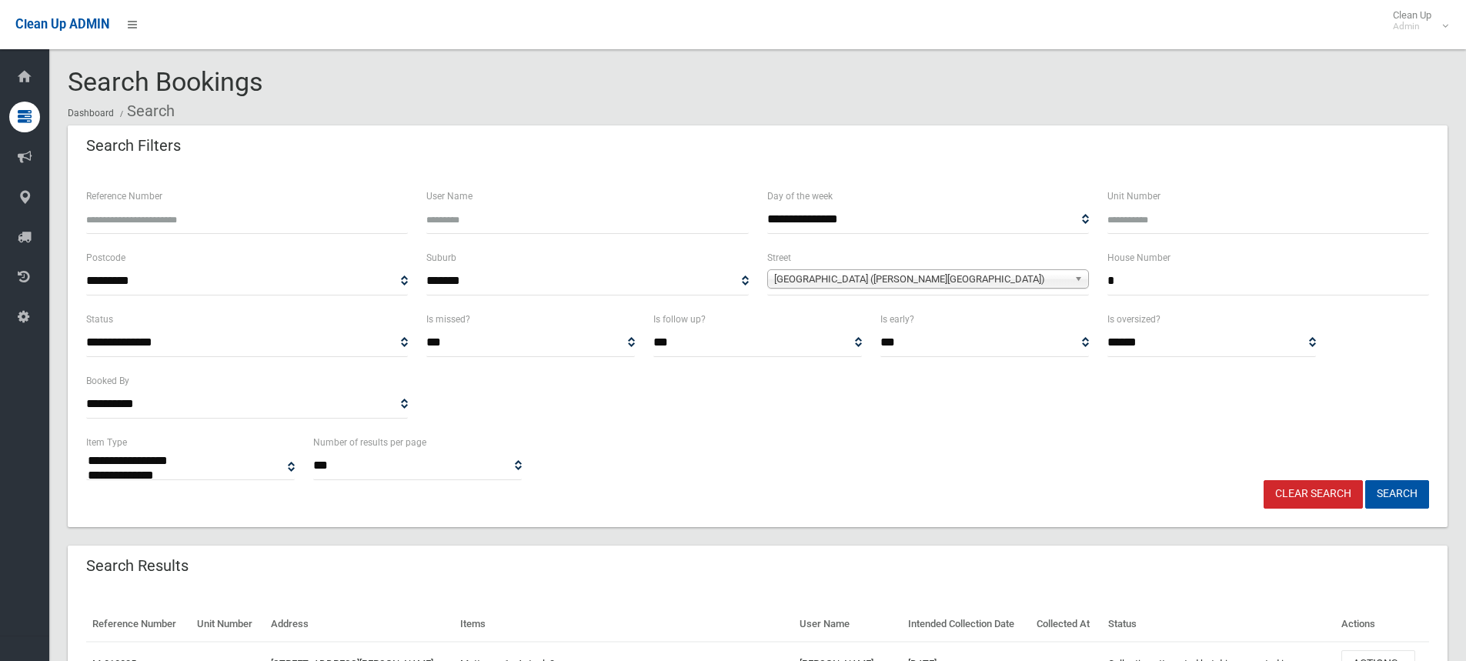
select select
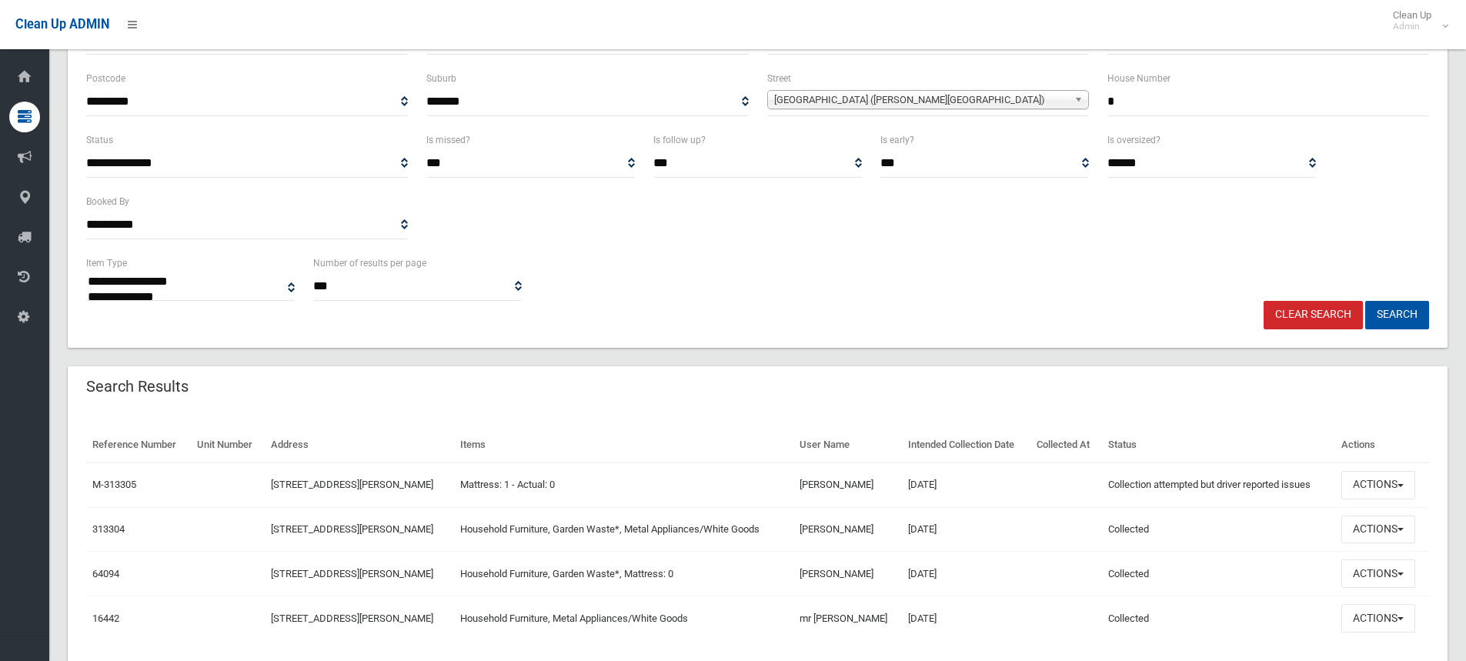
scroll to position [231, 0]
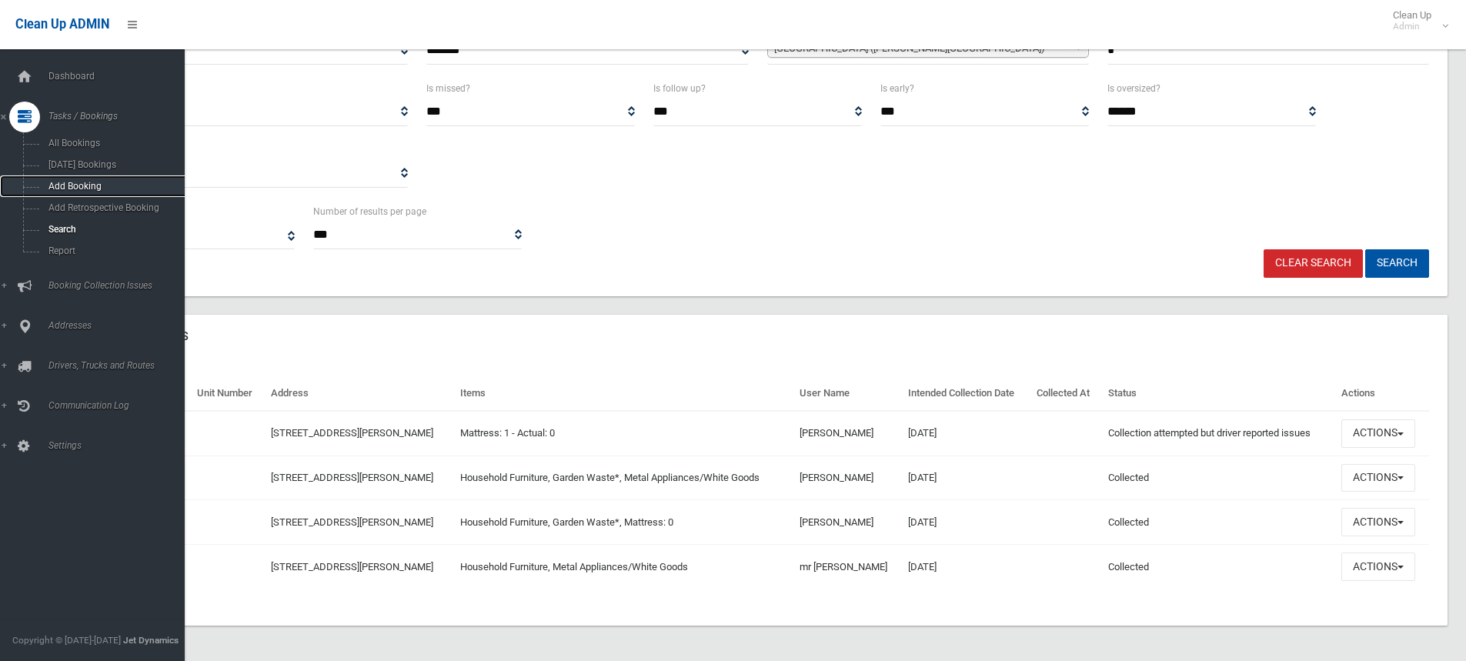
click at [75, 187] on span "Add Booking" at bounding box center [113, 186] width 139 height 11
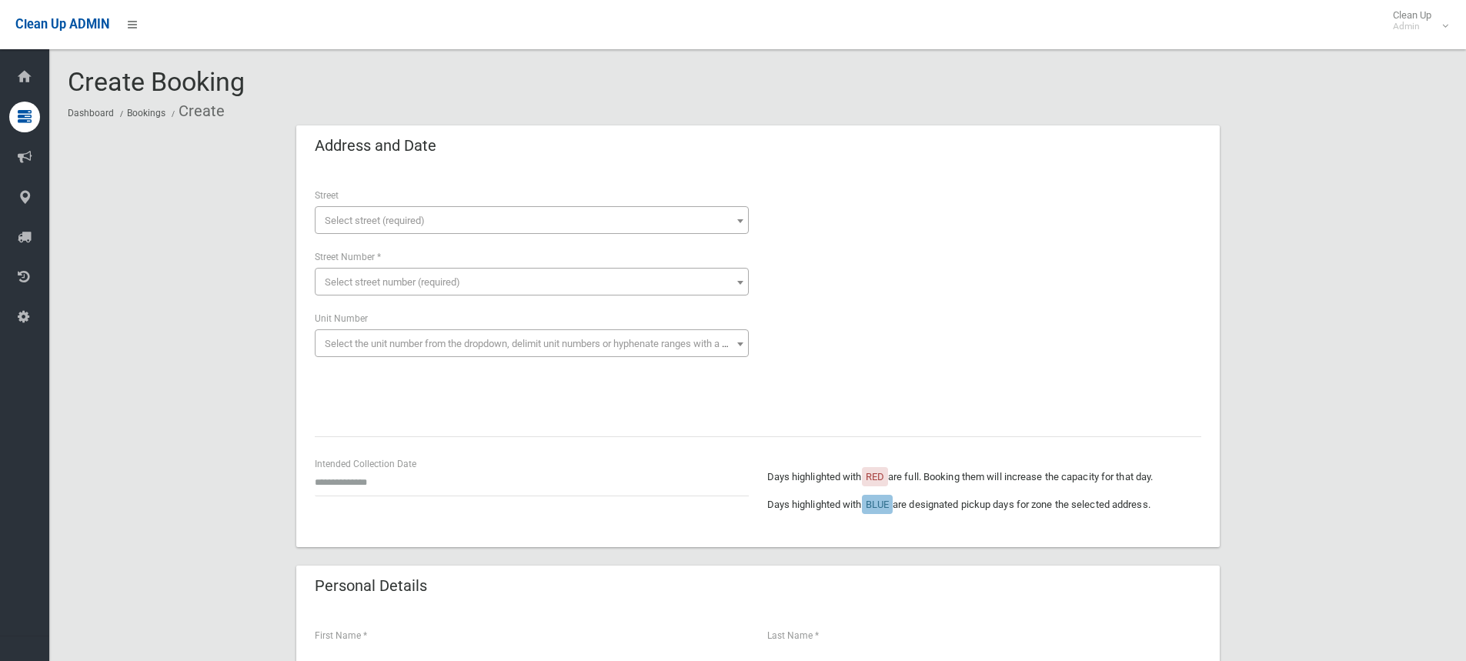
click at [356, 210] on span "Select street (required)" at bounding box center [532, 221] width 426 height 22
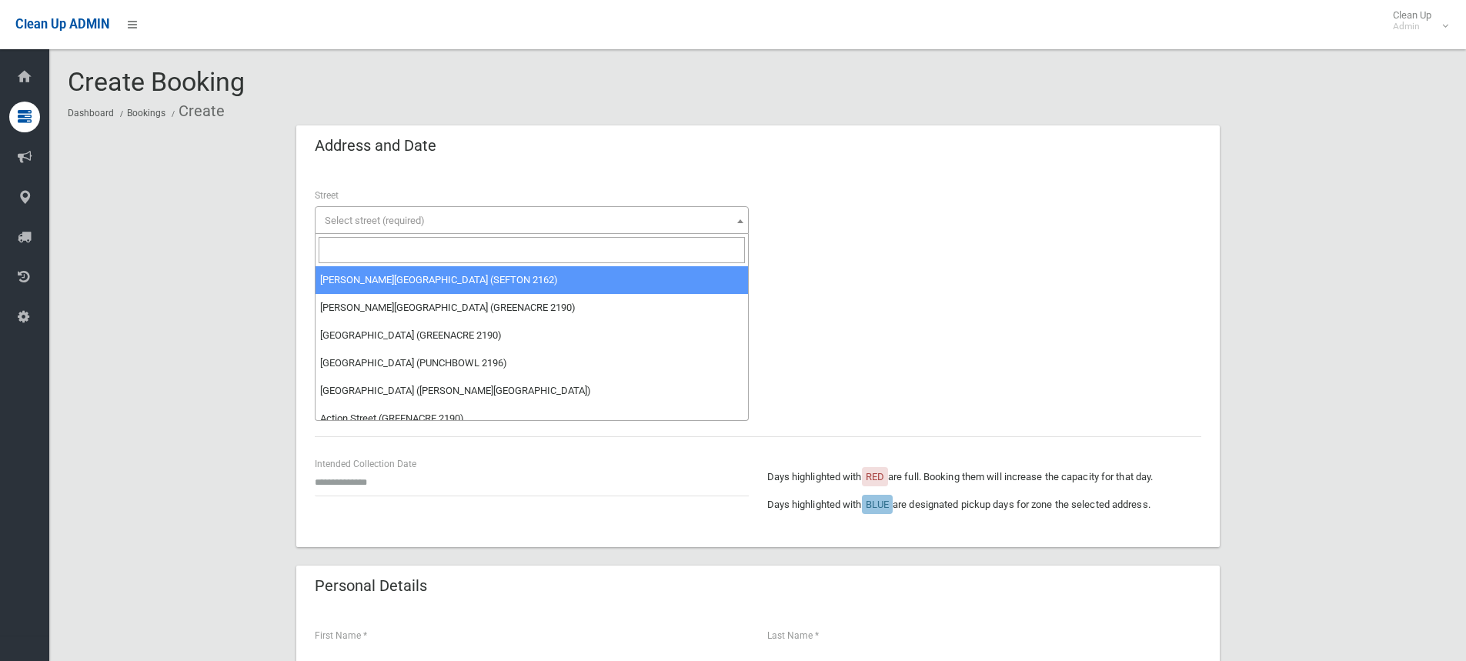
click at [372, 249] on input "search" at bounding box center [532, 250] width 426 height 26
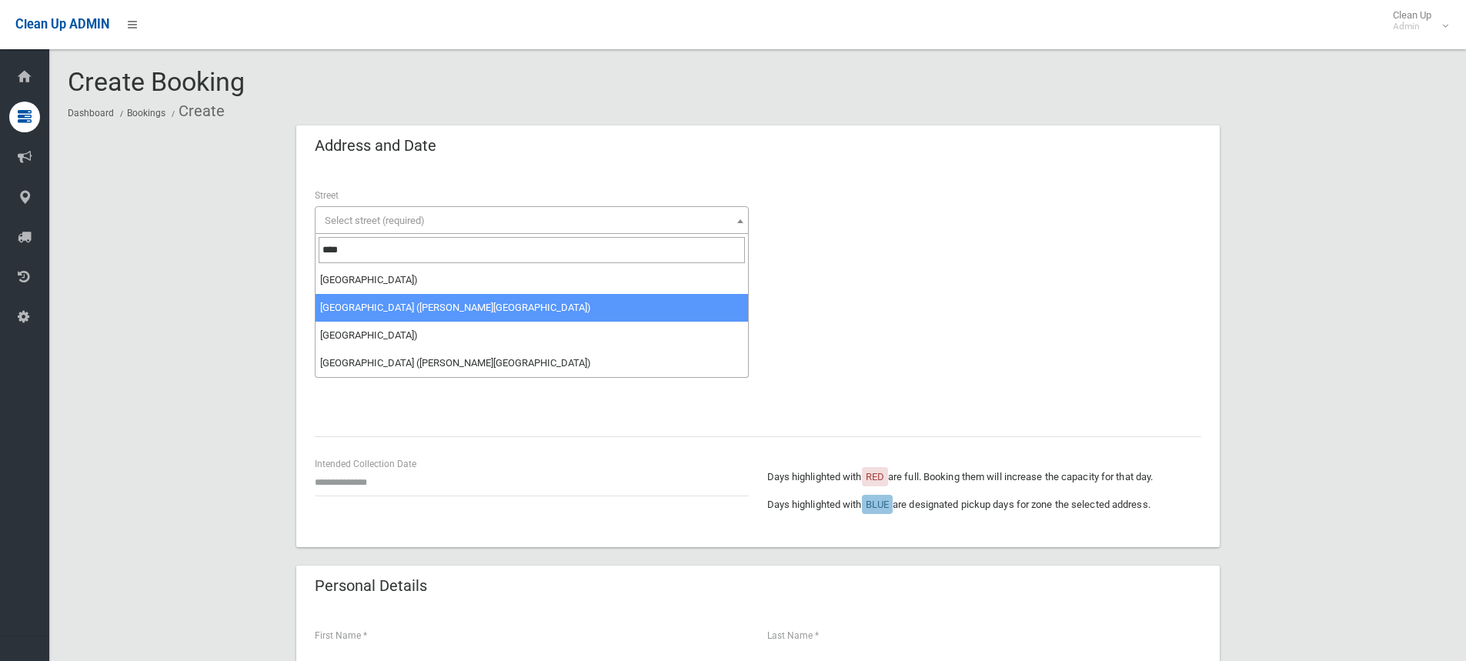
type input "****"
select select "***"
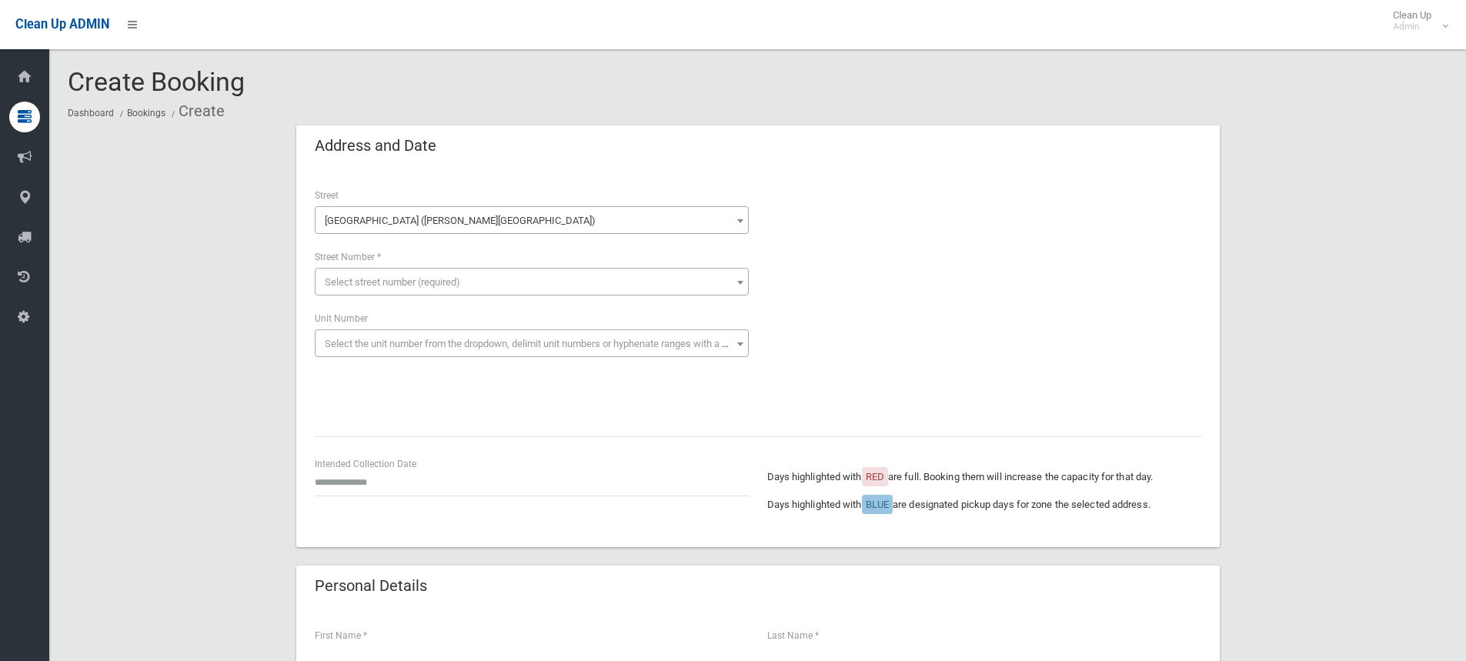
click at [355, 279] on span "Select street number (required)" at bounding box center [392, 282] width 135 height 12
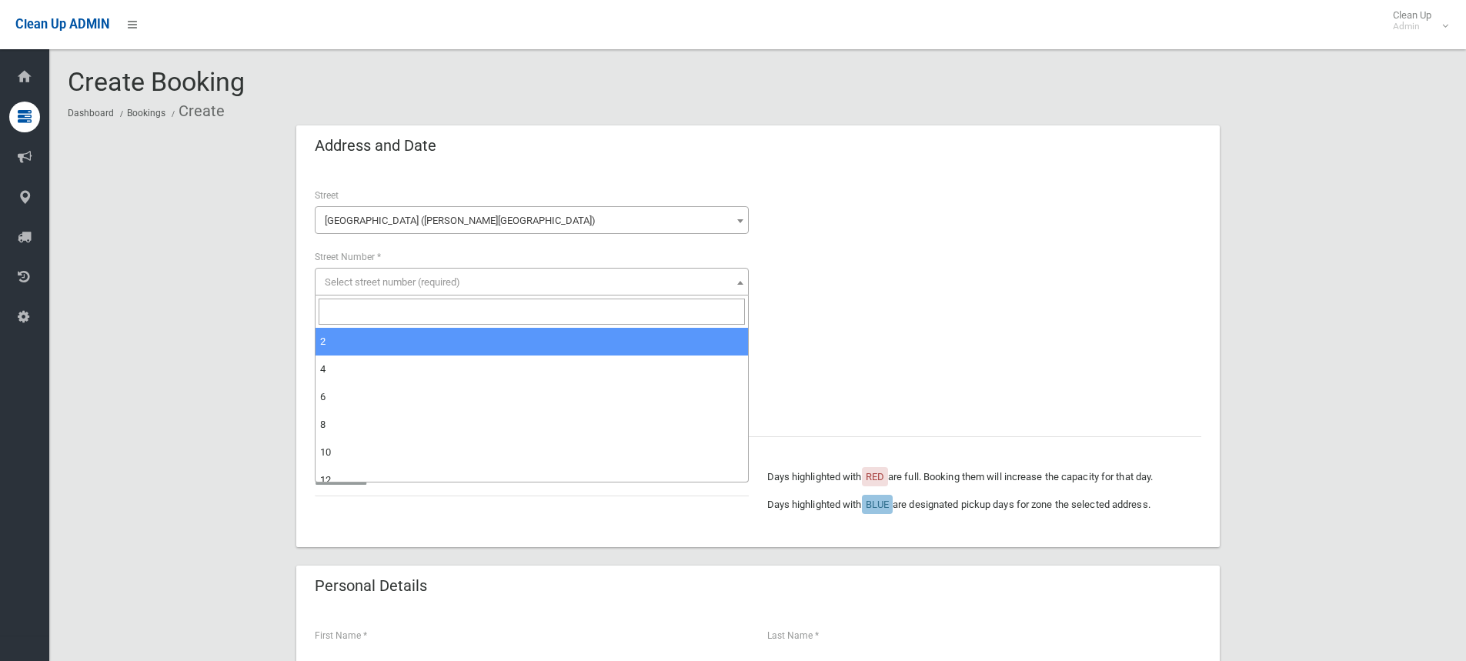
click at [362, 308] on input "search" at bounding box center [532, 312] width 426 height 26
type input "*"
select select "*"
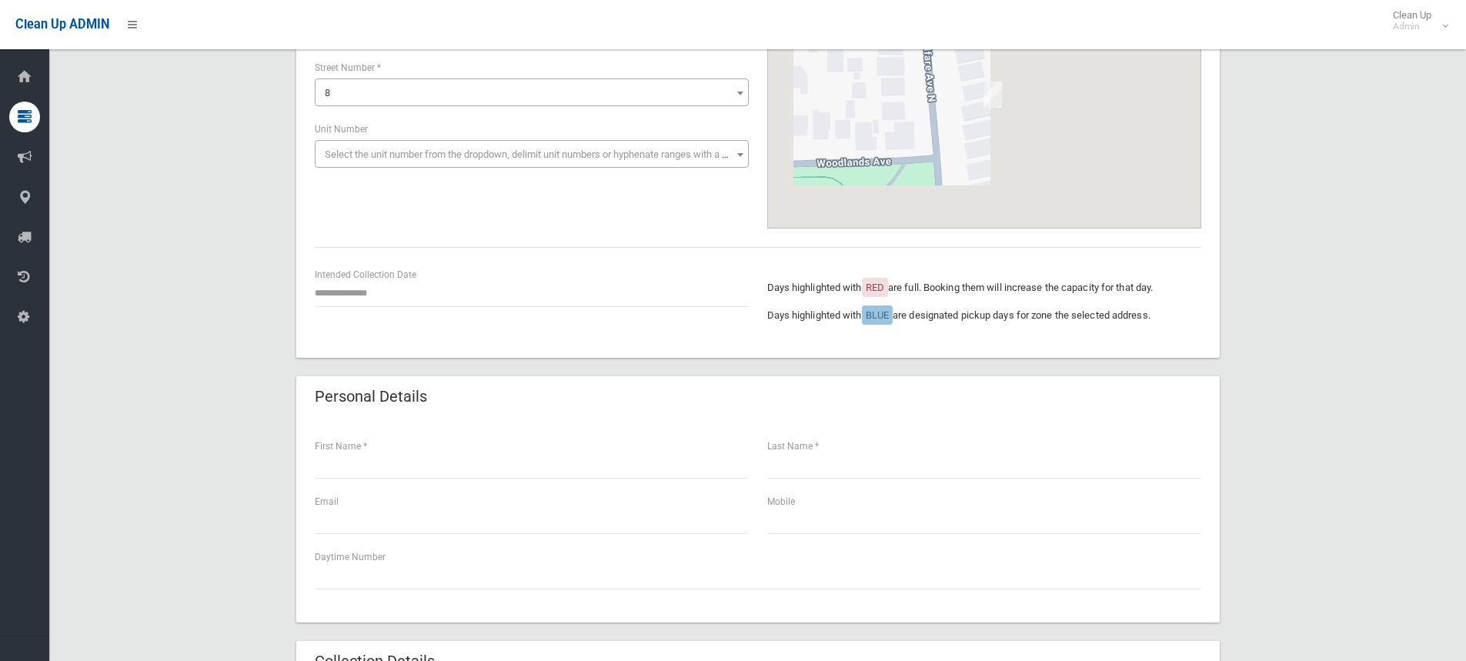
scroll to position [231, 0]
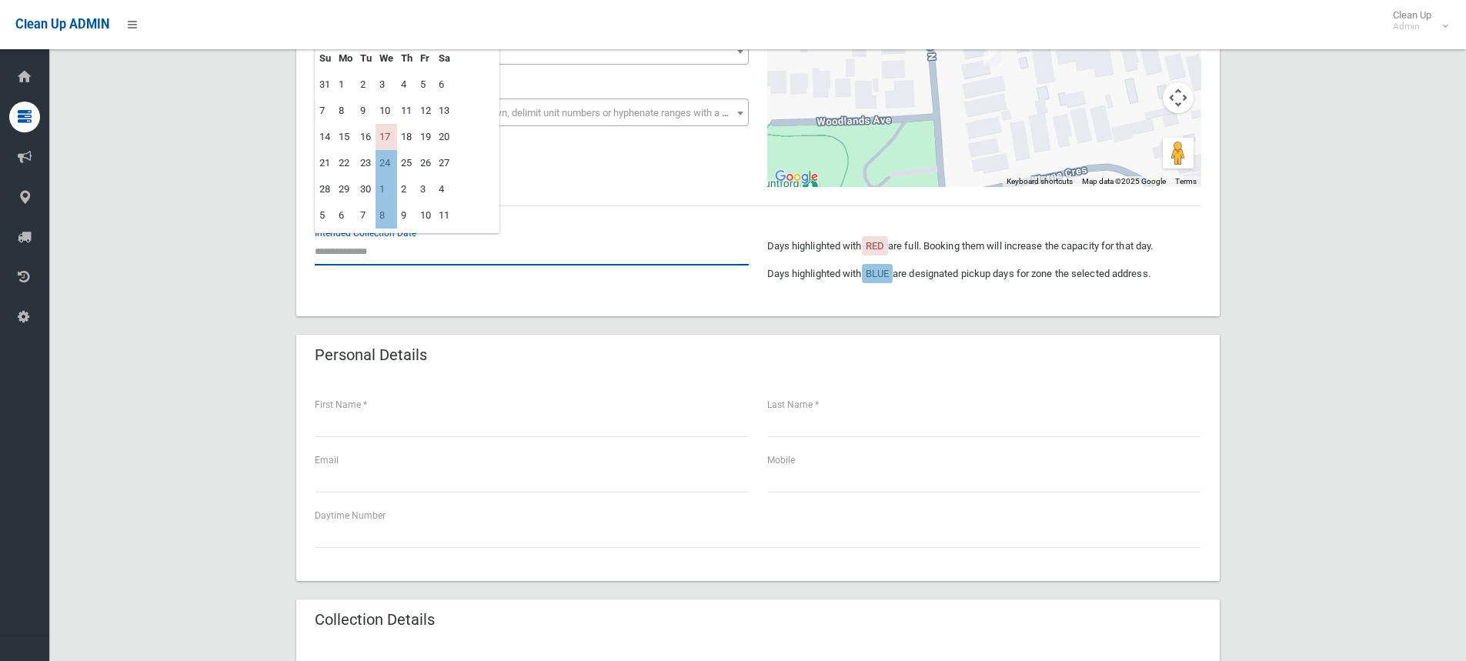
click at [365, 246] on input "text" at bounding box center [532, 251] width 434 height 28
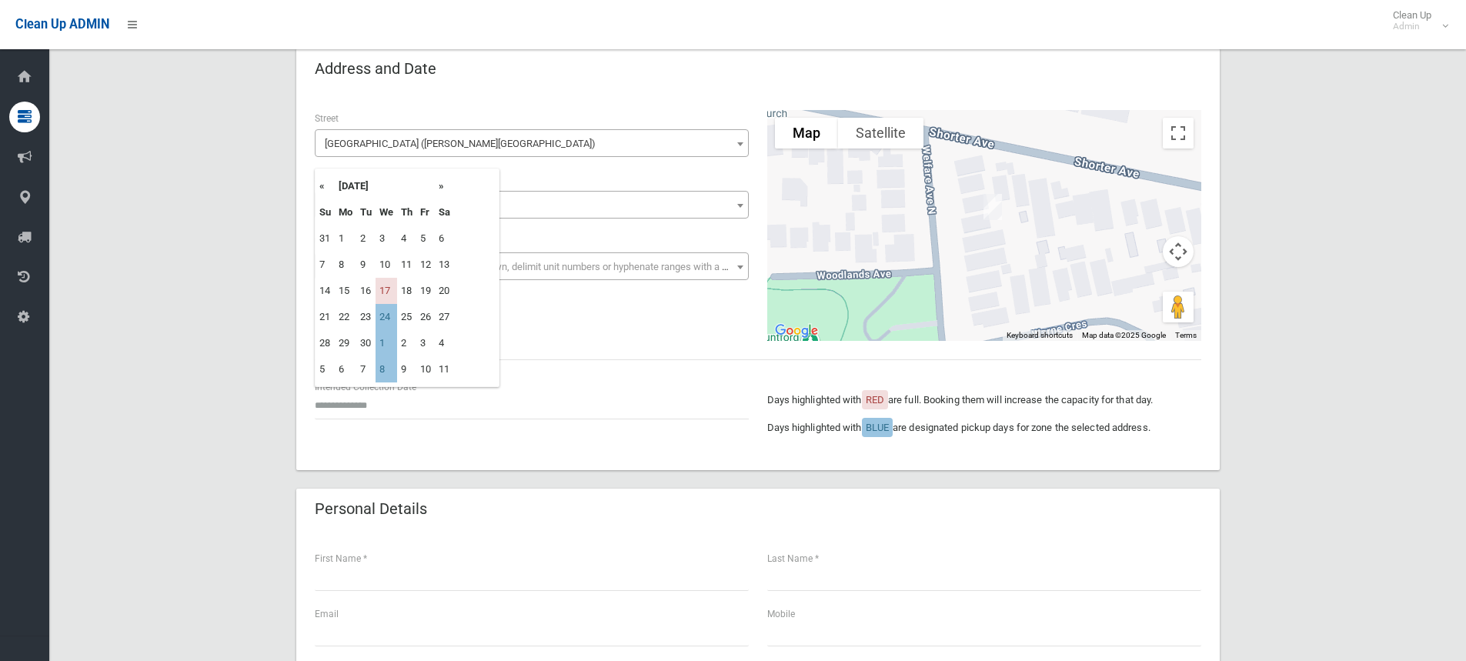
click at [442, 186] on th "»" at bounding box center [444, 186] width 19 height 26
click at [322, 188] on th "«" at bounding box center [324, 186] width 19 height 26
click at [322, 191] on th "«" at bounding box center [324, 186] width 19 height 26
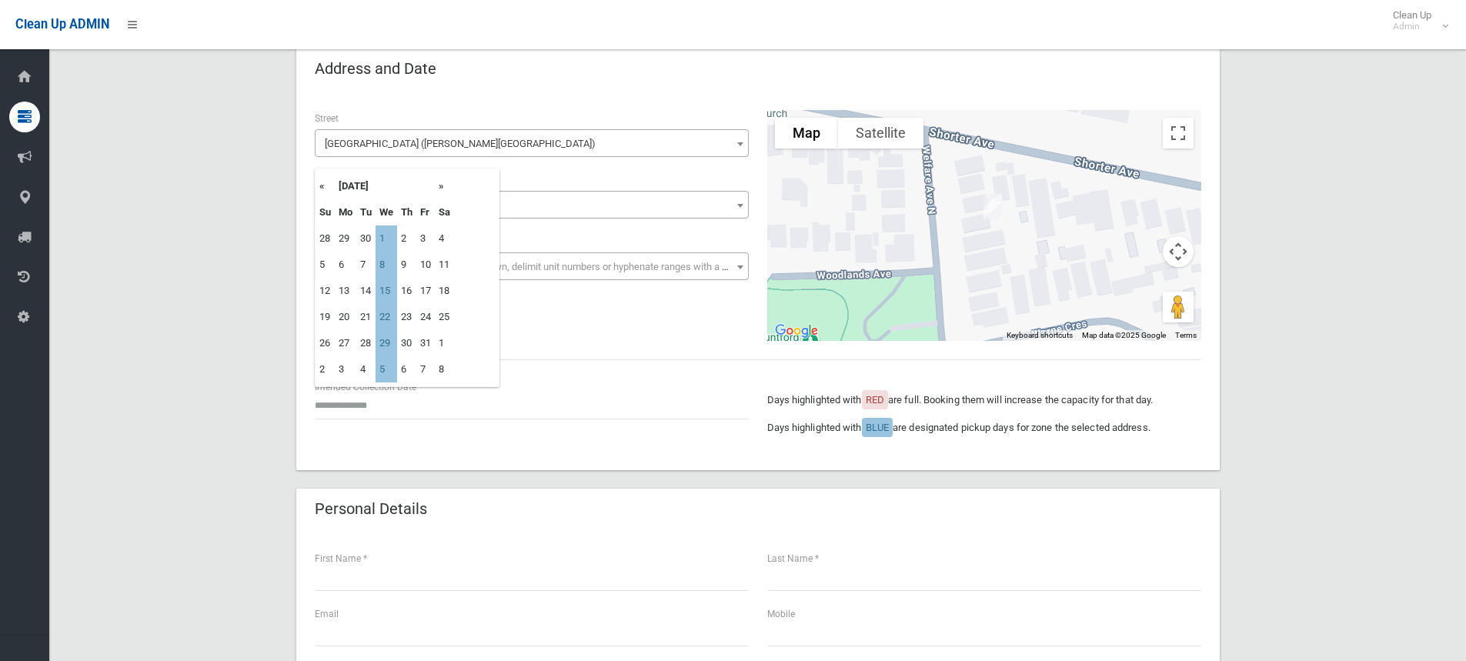
click at [319, 188] on th "«" at bounding box center [324, 186] width 19 height 26
click at [385, 317] on td "24" at bounding box center [386, 317] width 22 height 26
type input "**********"
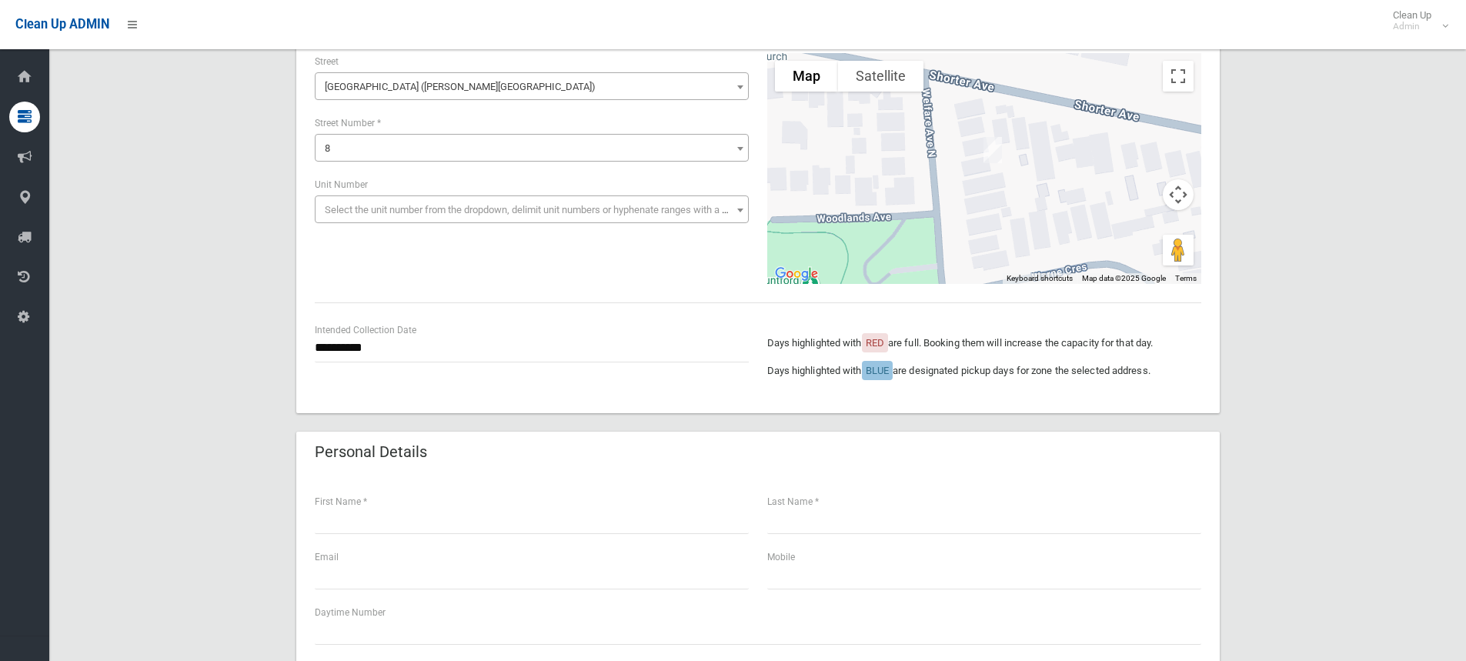
scroll to position [231, 0]
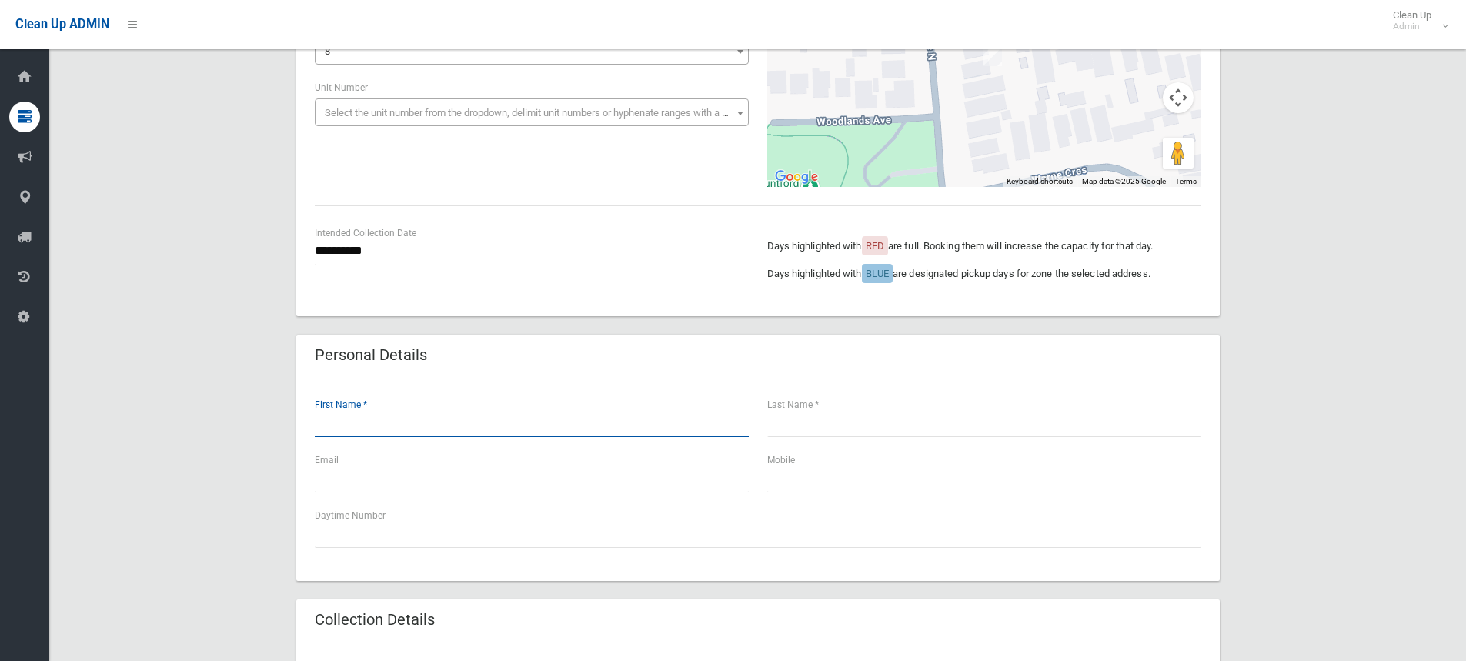
click at [340, 429] on input "text" at bounding box center [532, 423] width 434 height 28
type input "***"
click at [802, 437] on div "Last Name *" at bounding box center [984, 423] width 452 height 55
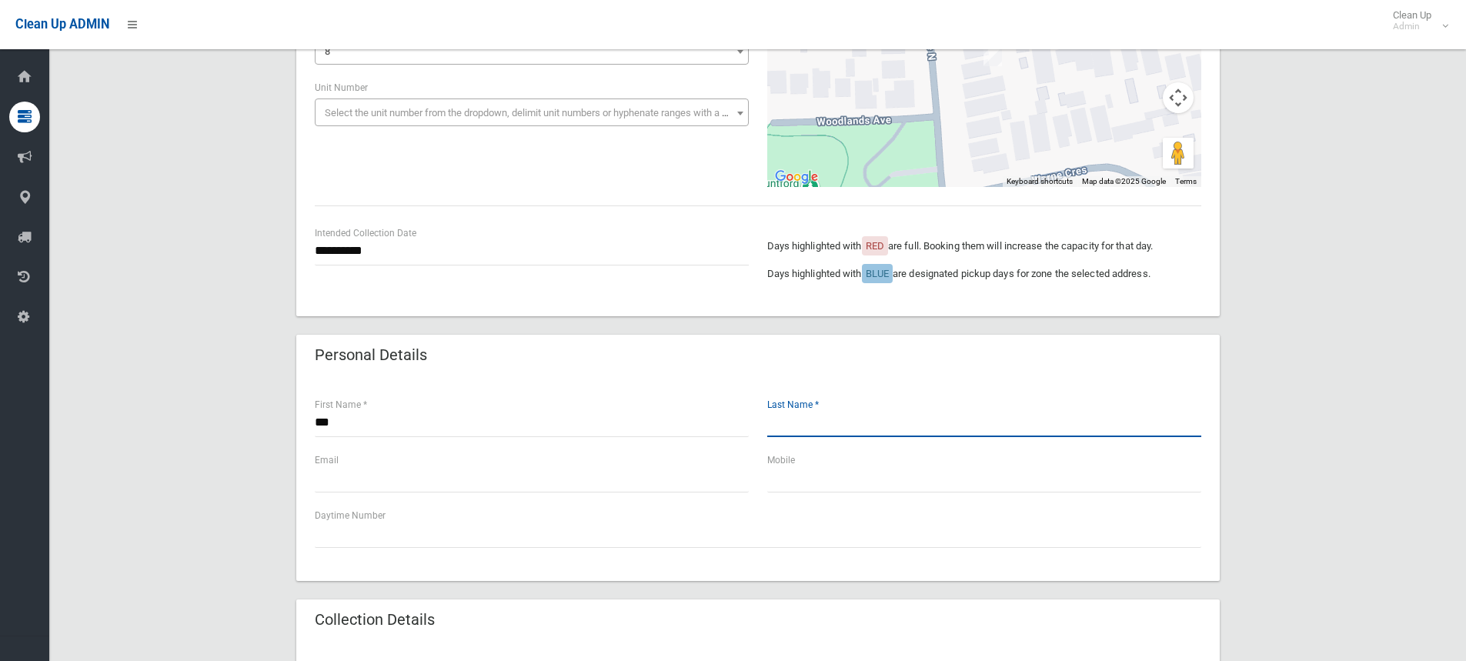
click at [796, 428] on input "text" at bounding box center [984, 423] width 434 height 28
type input "*********"
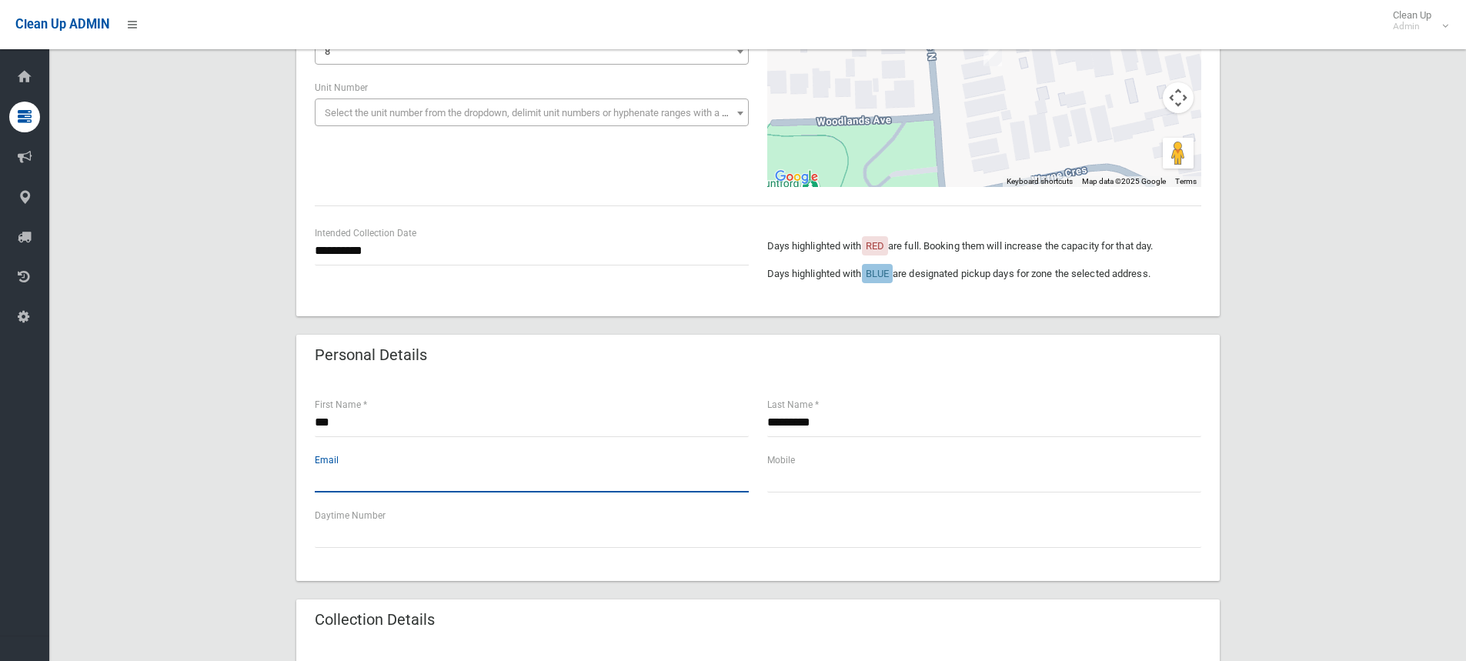
click at [348, 479] on input "text" at bounding box center [532, 478] width 434 height 28
type input "**********"
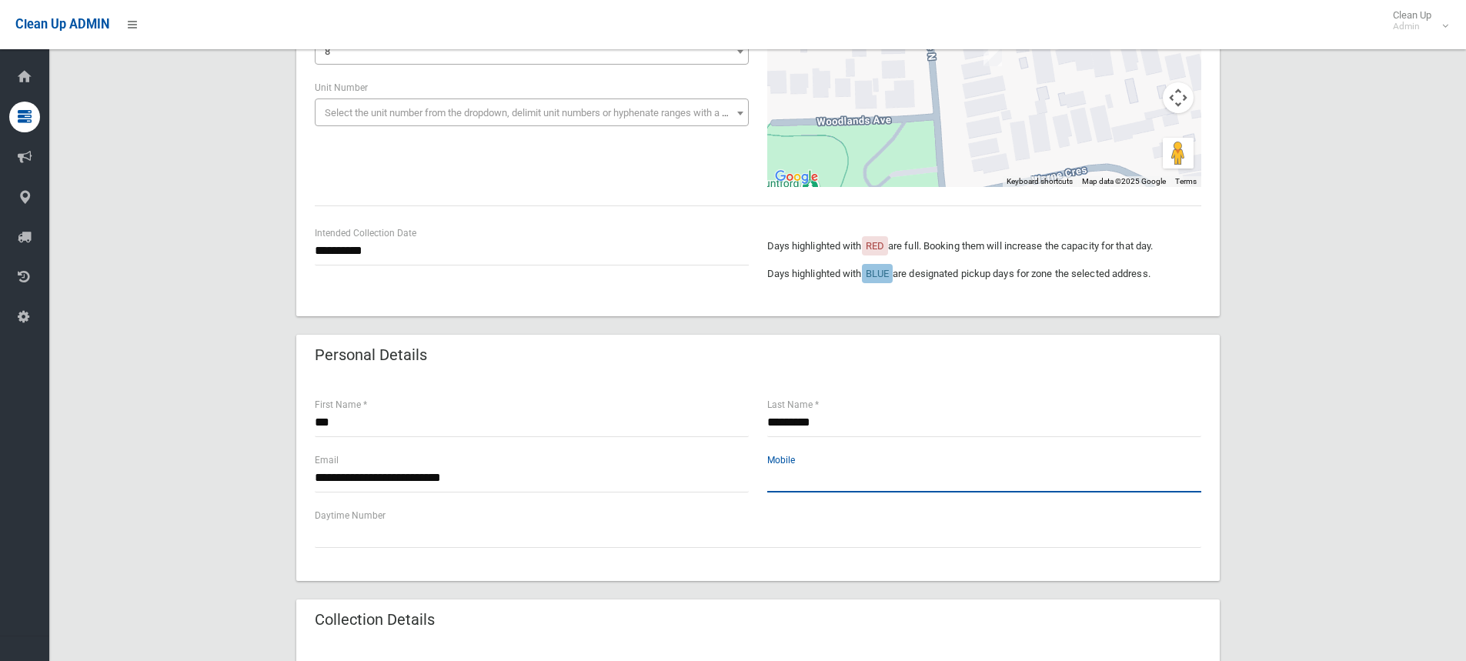
click at [794, 479] on input "text" at bounding box center [984, 478] width 434 height 28
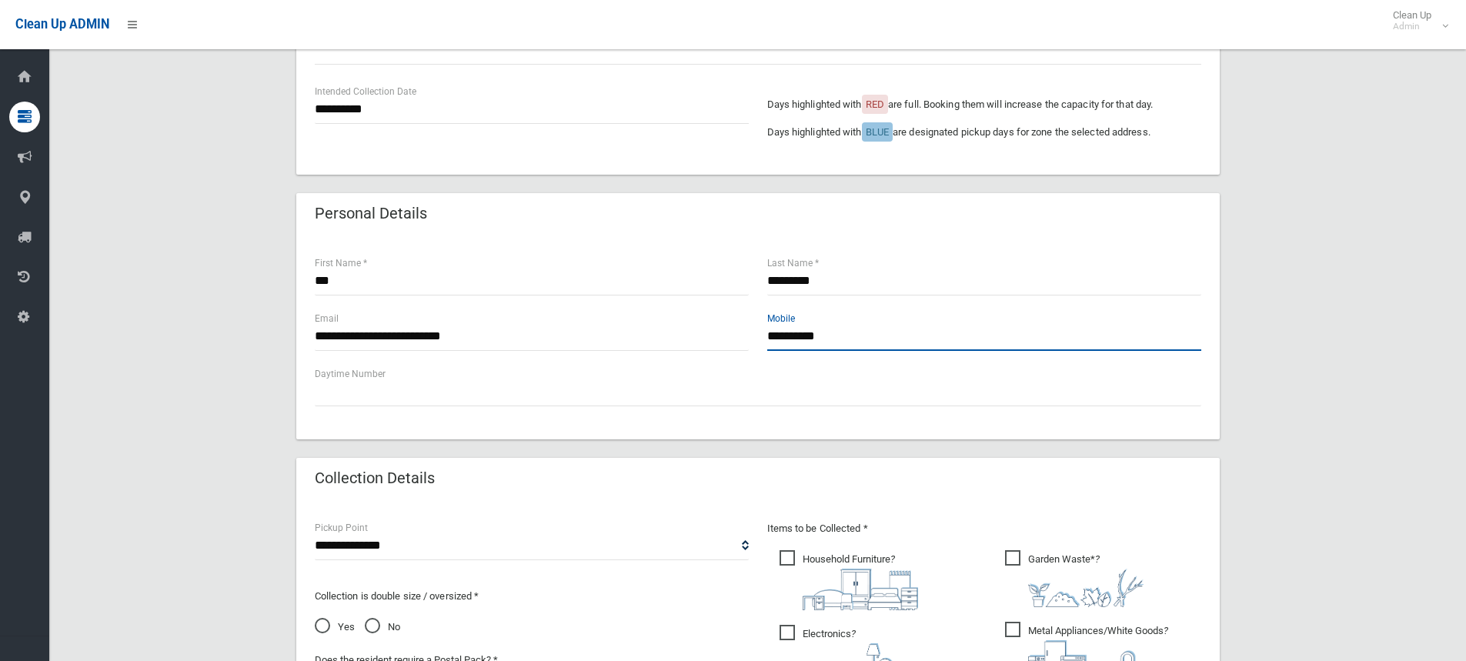
scroll to position [462, 0]
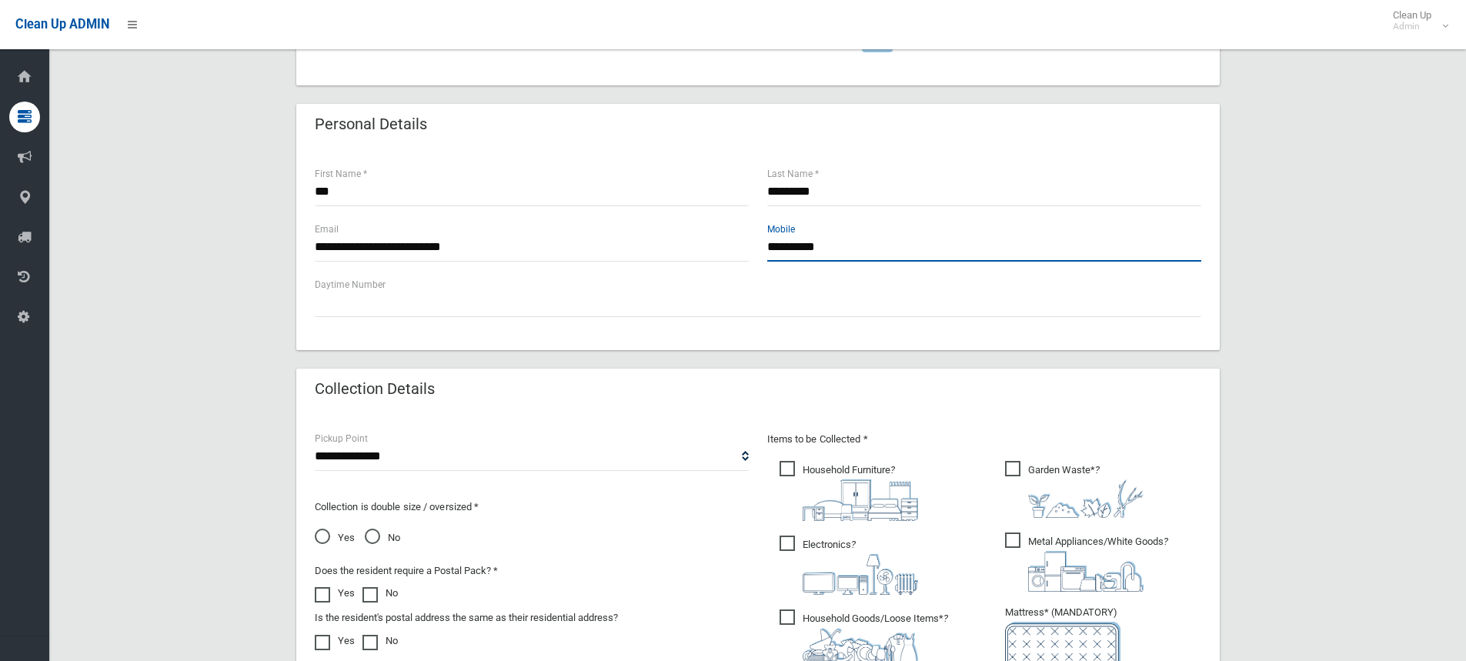
type input "**********"
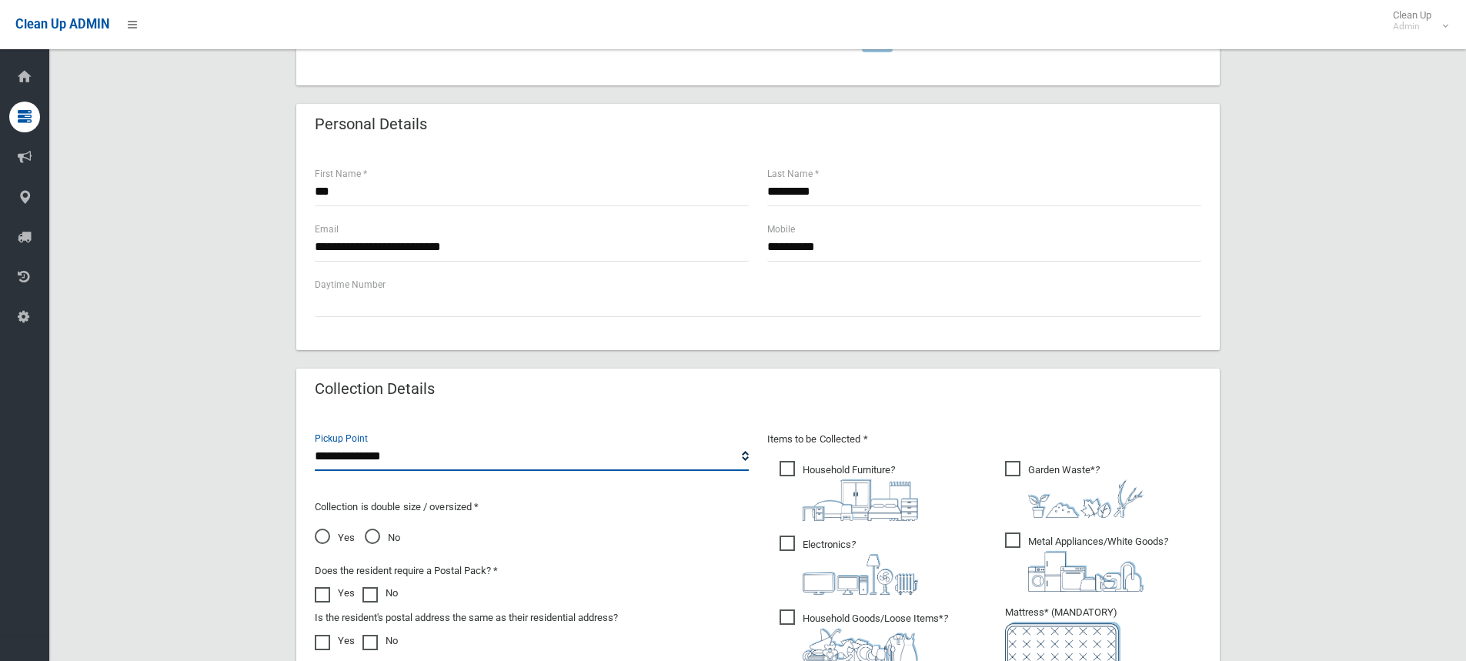
click at [387, 454] on select "**********" at bounding box center [532, 456] width 434 height 28
select select "*"
click at [315, 442] on select "**********" at bounding box center [532, 456] width 434 height 28
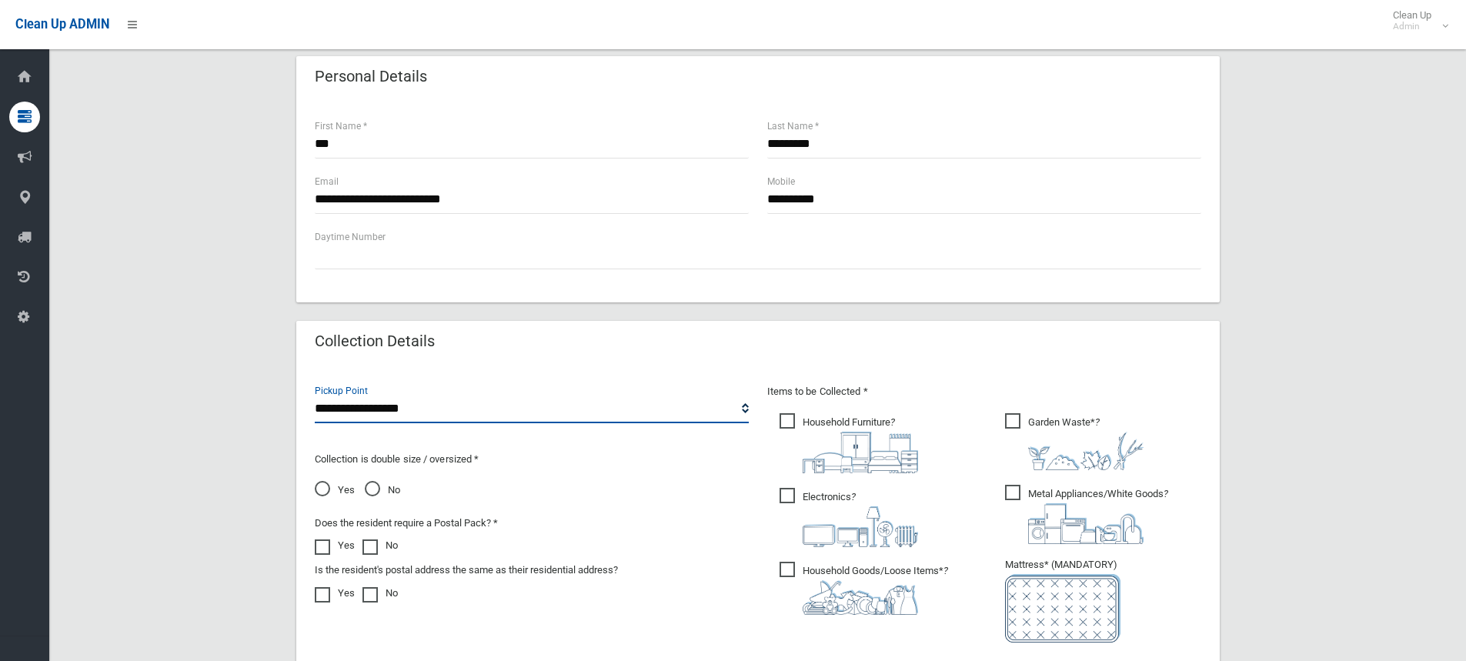
scroll to position [692, 0]
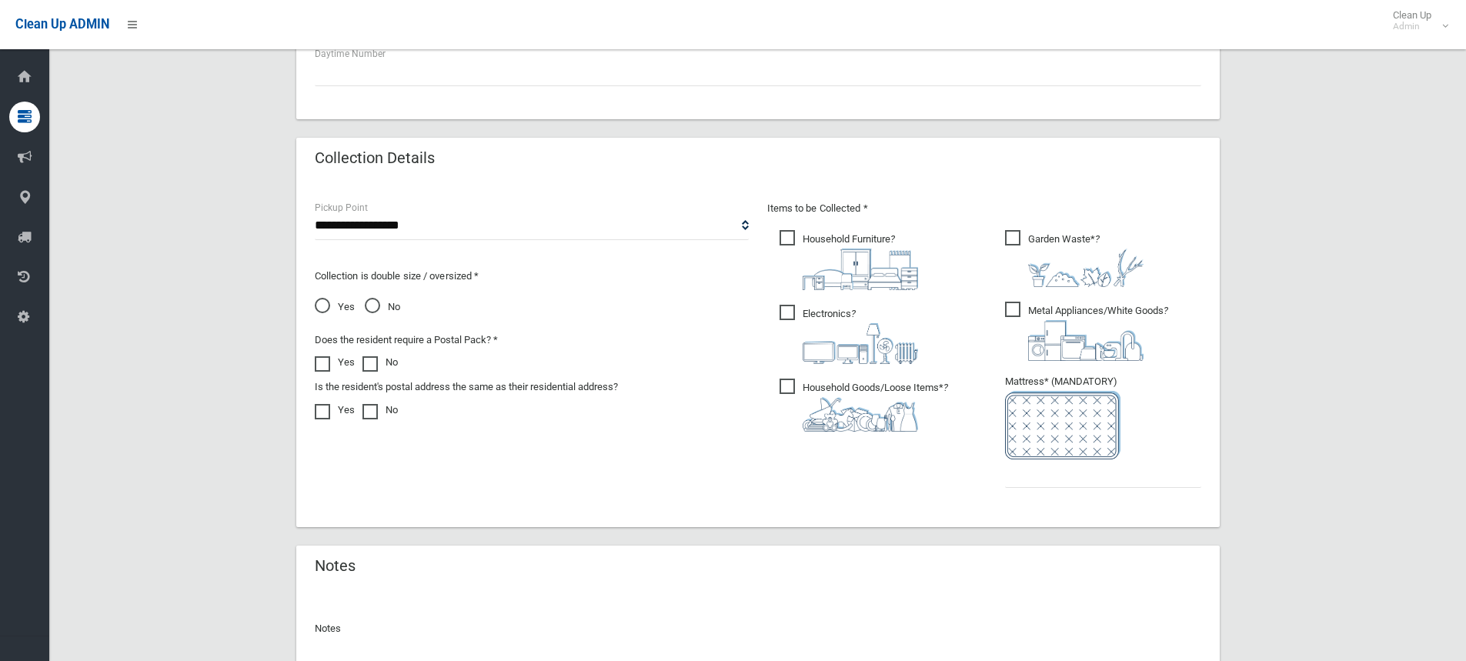
click at [322, 308] on span "Yes" at bounding box center [335, 307] width 40 height 18
click at [787, 238] on span "Household Furniture ?" at bounding box center [848, 260] width 138 height 60
click at [1022, 479] on input "text" at bounding box center [1103, 473] width 196 height 28
type input "*"
click at [786, 385] on span "Household Goods/Loose Items* ?" at bounding box center [863, 405] width 168 height 53
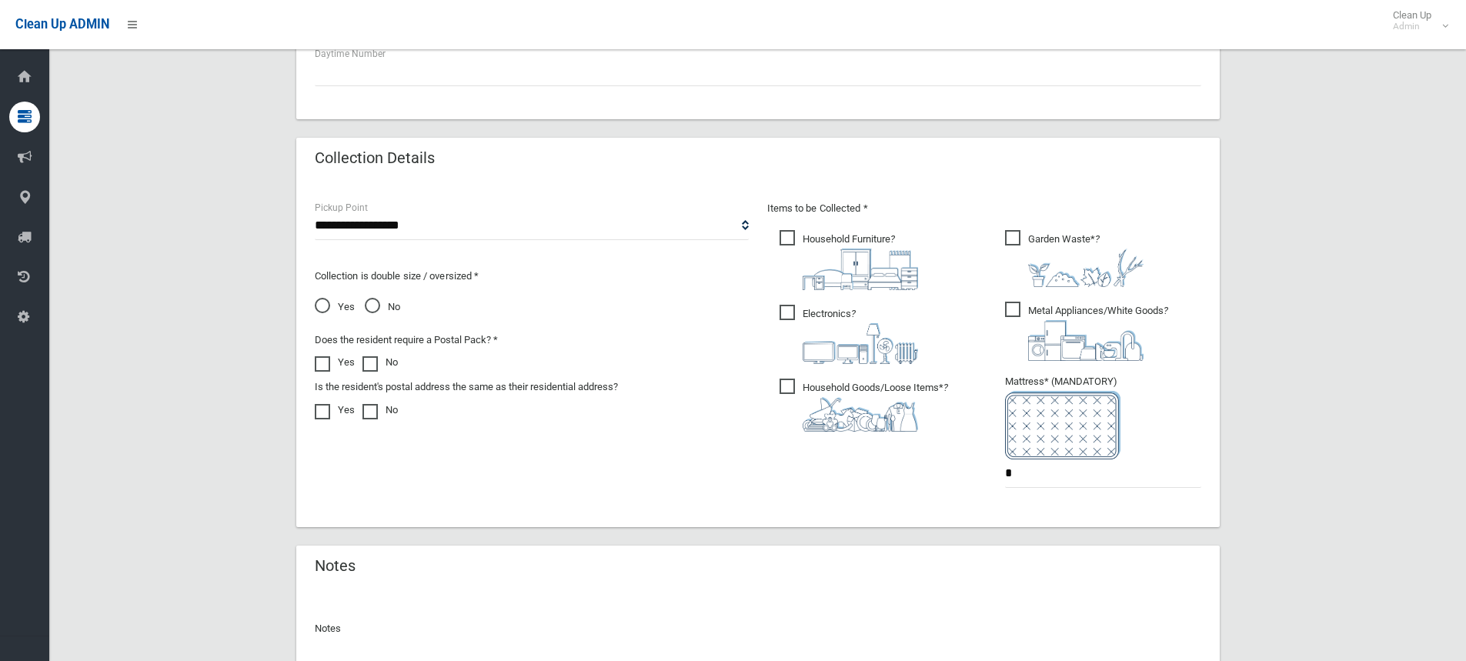
click at [783, 309] on span "Electronics ?" at bounding box center [848, 334] width 138 height 59
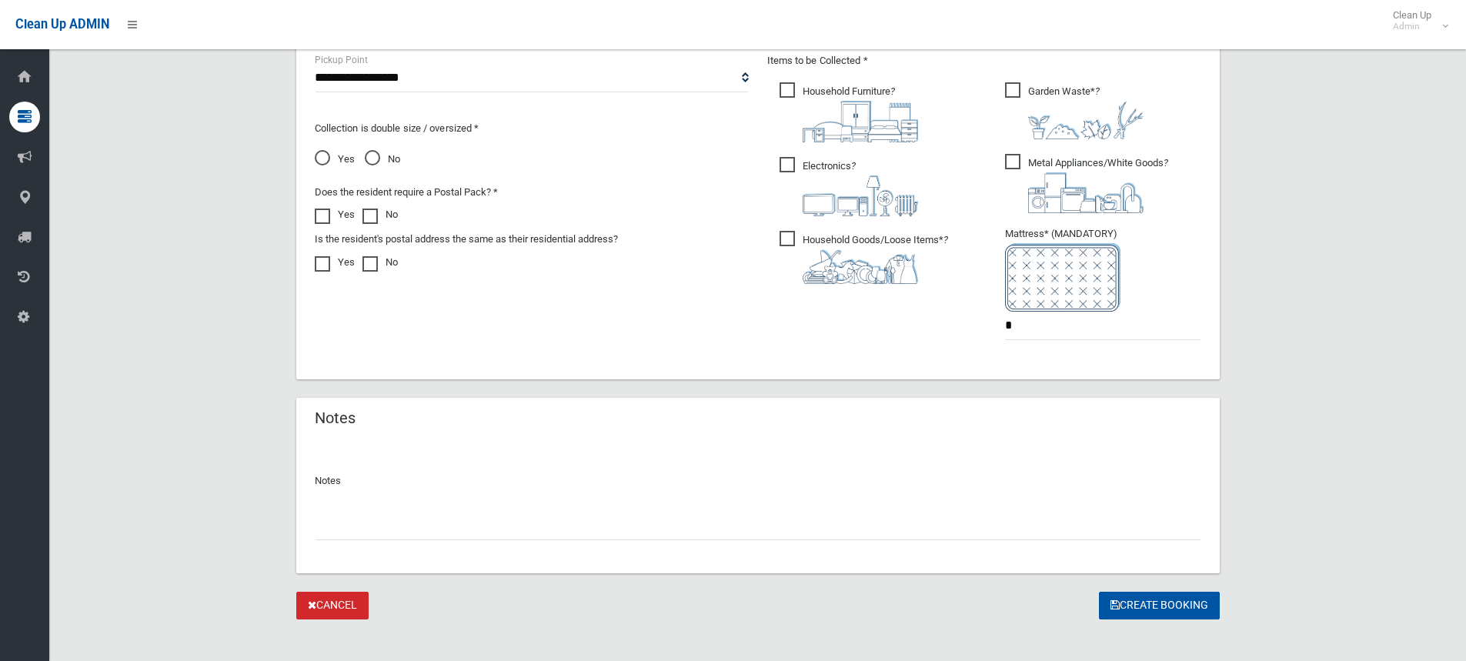
scroll to position [854, 0]
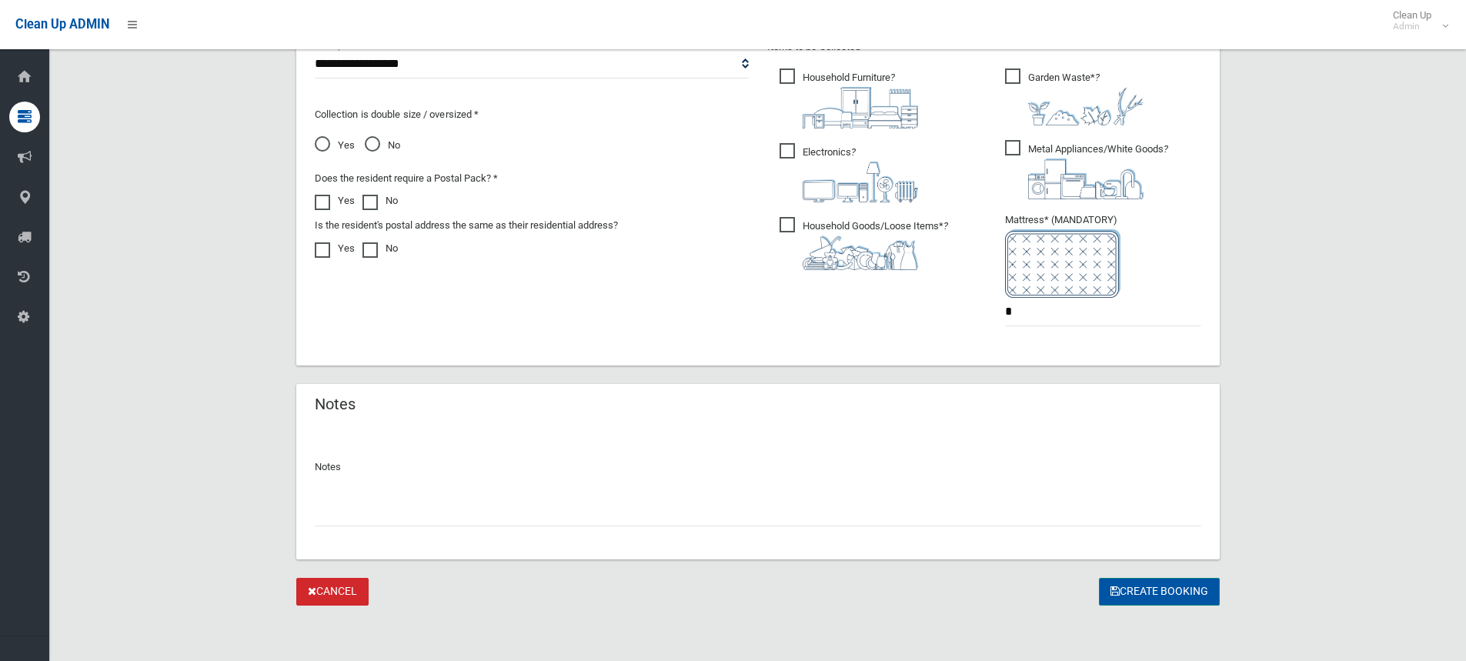
click at [1144, 589] on button "Create Booking" at bounding box center [1159, 592] width 121 height 28
